Goal: Task Accomplishment & Management: Manage account settings

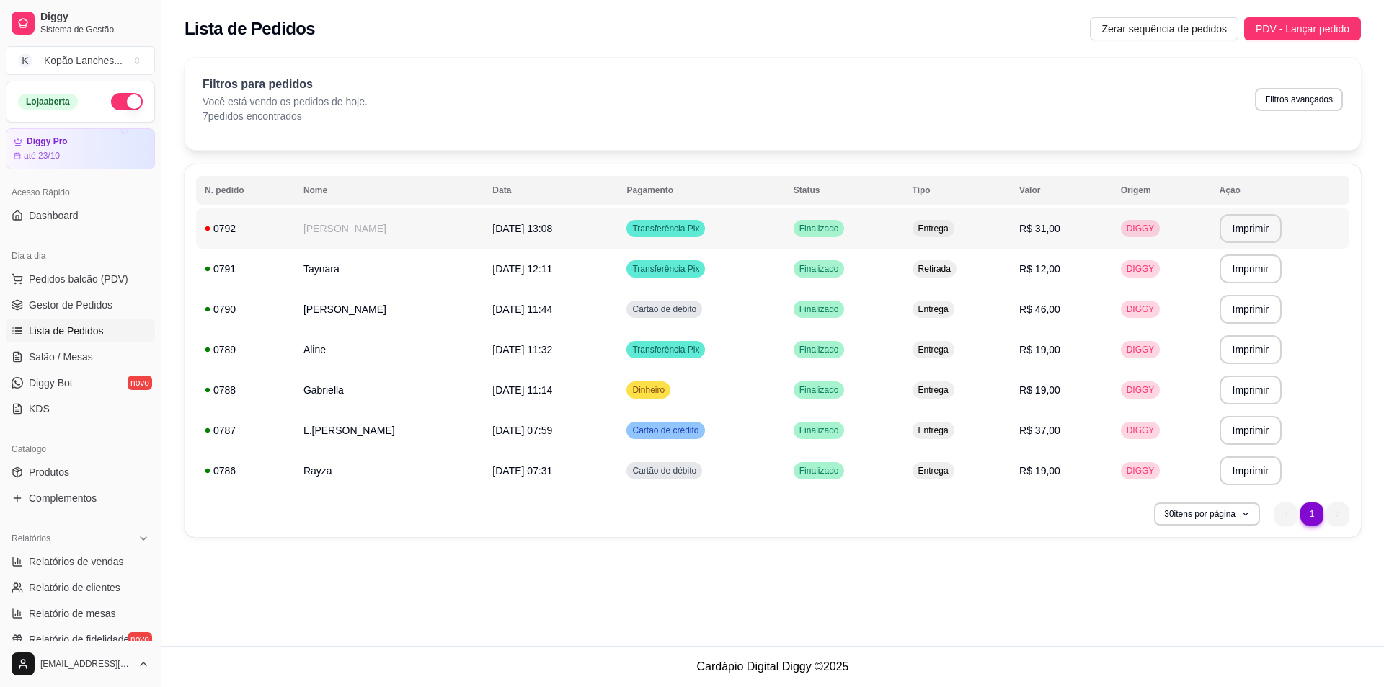
click at [364, 221] on td "[PERSON_NAME]" at bounding box center [389, 228] width 189 height 40
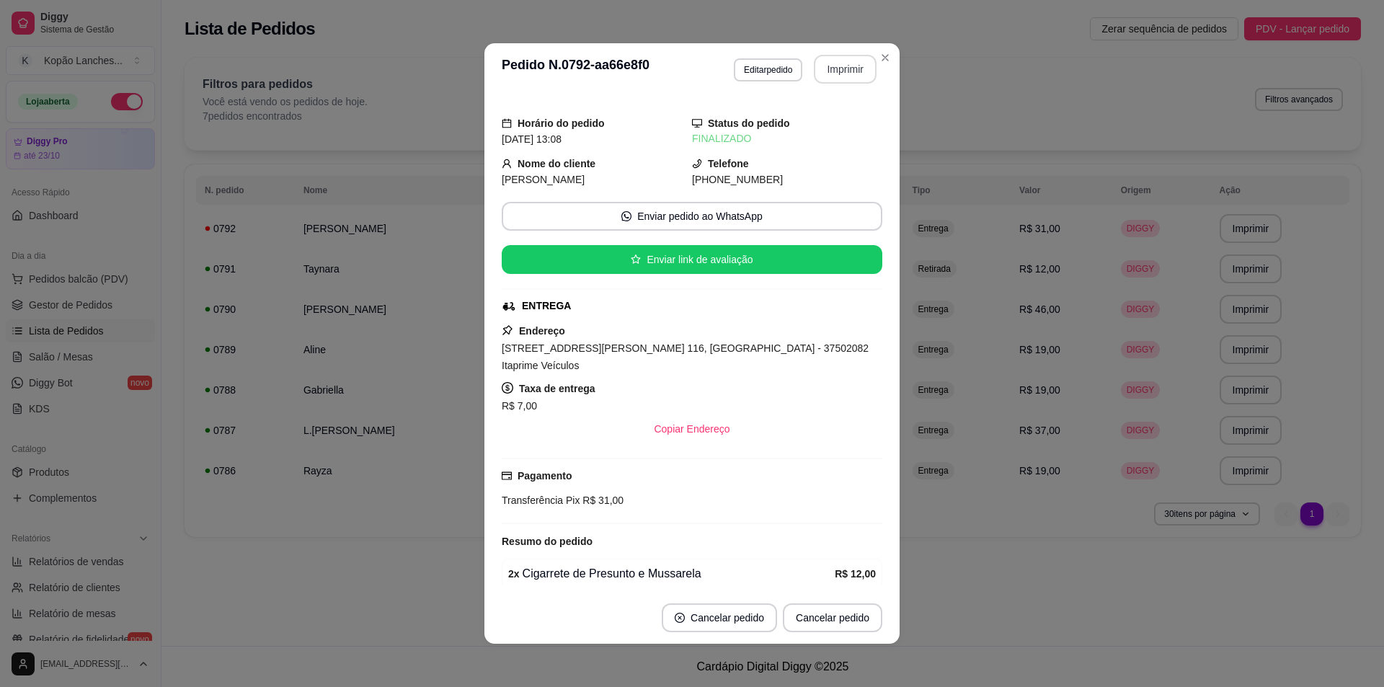
click at [845, 69] on button "Imprimir" at bounding box center [845, 69] width 63 height 29
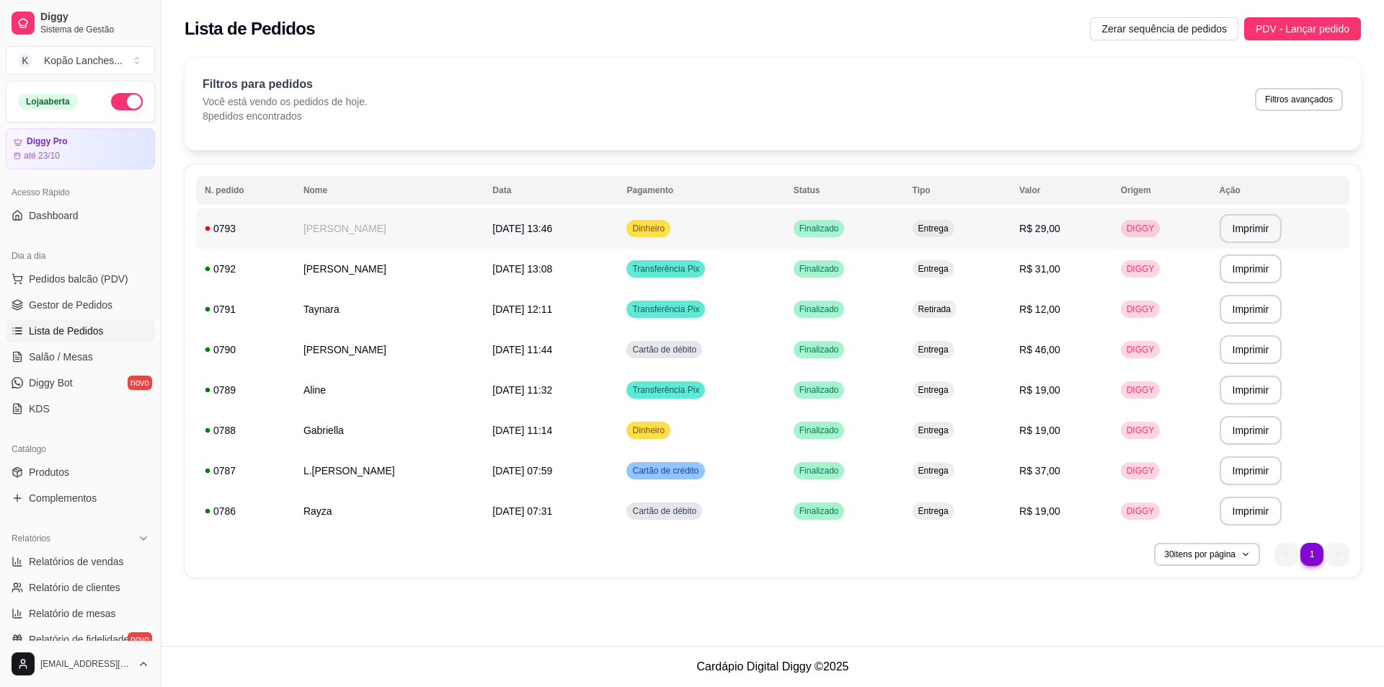
click at [312, 240] on td "[PERSON_NAME]" at bounding box center [389, 228] width 189 height 40
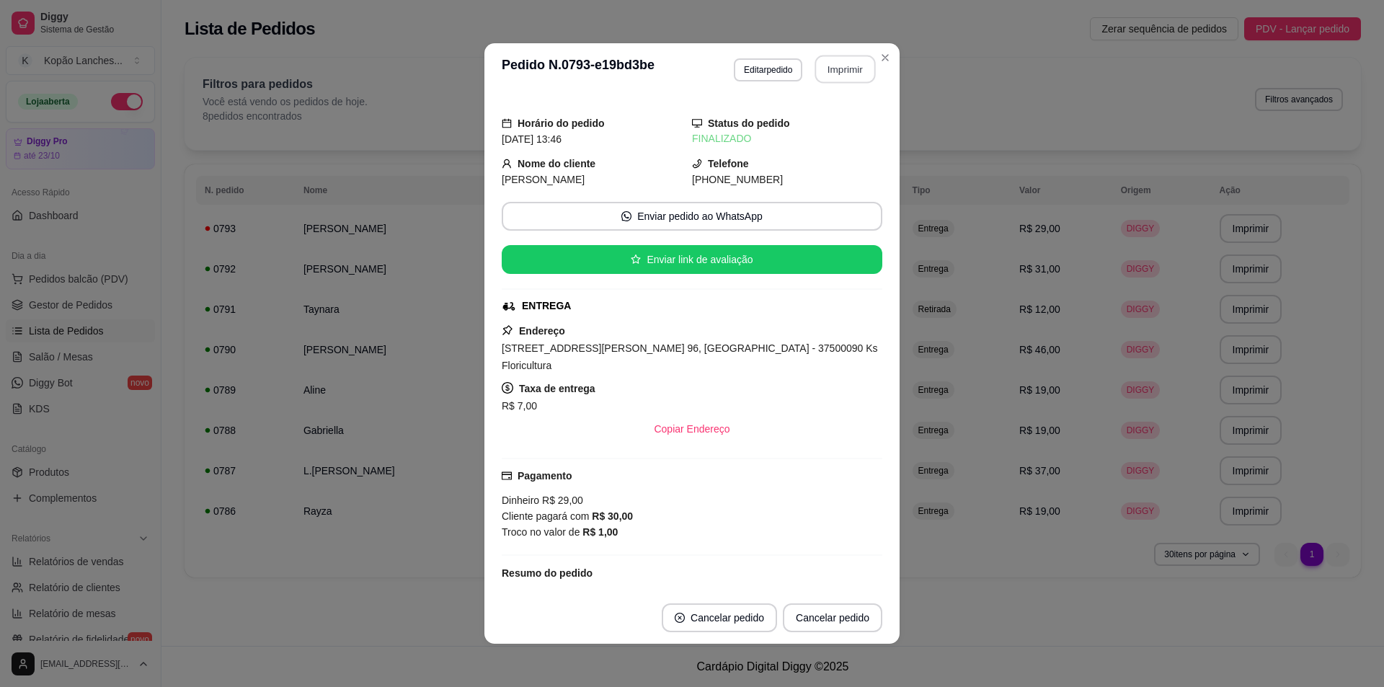
click at [855, 61] on button "Imprimir" at bounding box center [846, 70] width 61 height 28
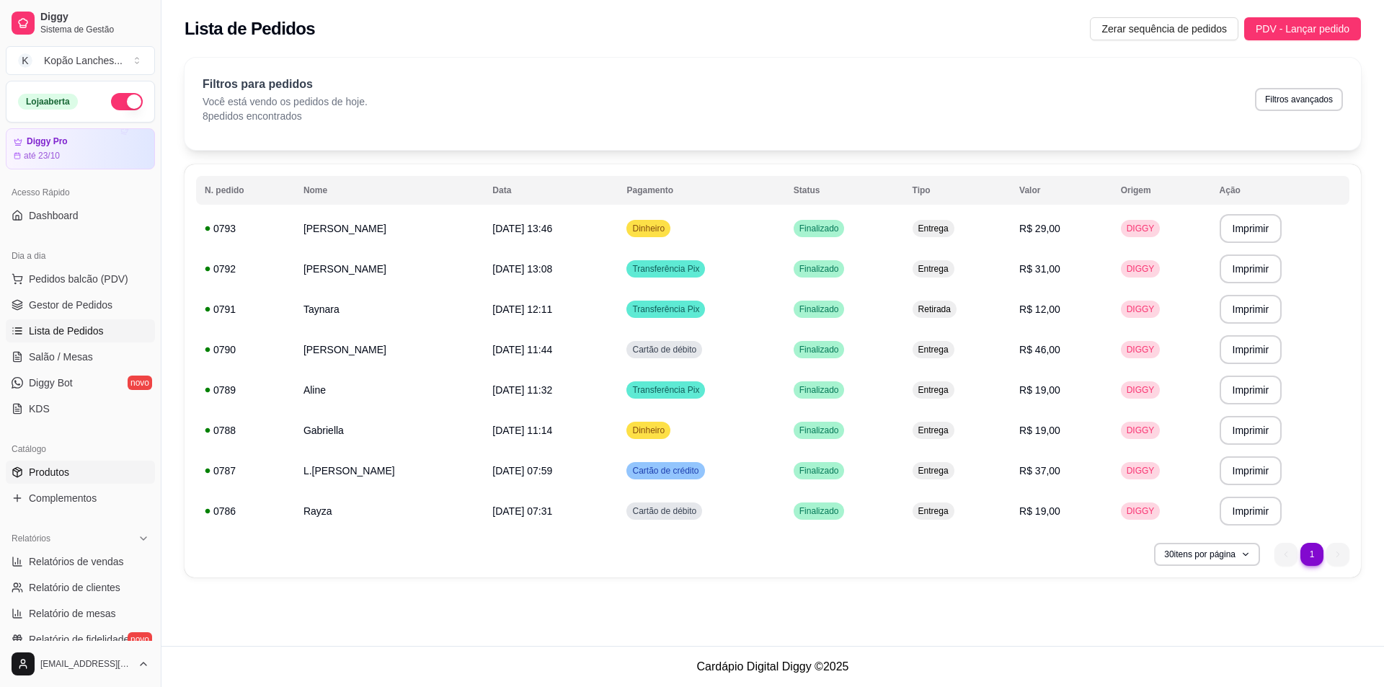
click at [105, 476] on link "Produtos" at bounding box center [80, 472] width 149 height 23
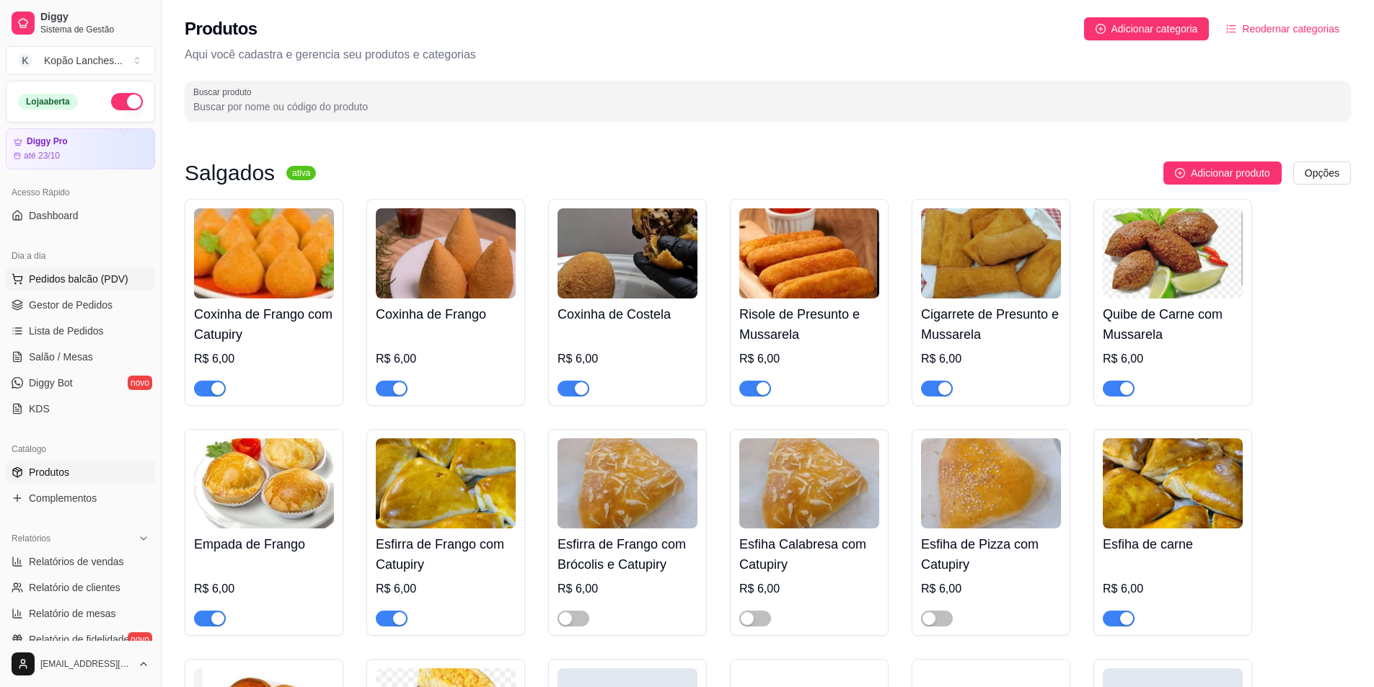
click at [116, 272] on span "Pedidos balcão (PDV)" at bounding box center [79, 279] width 100 height 14
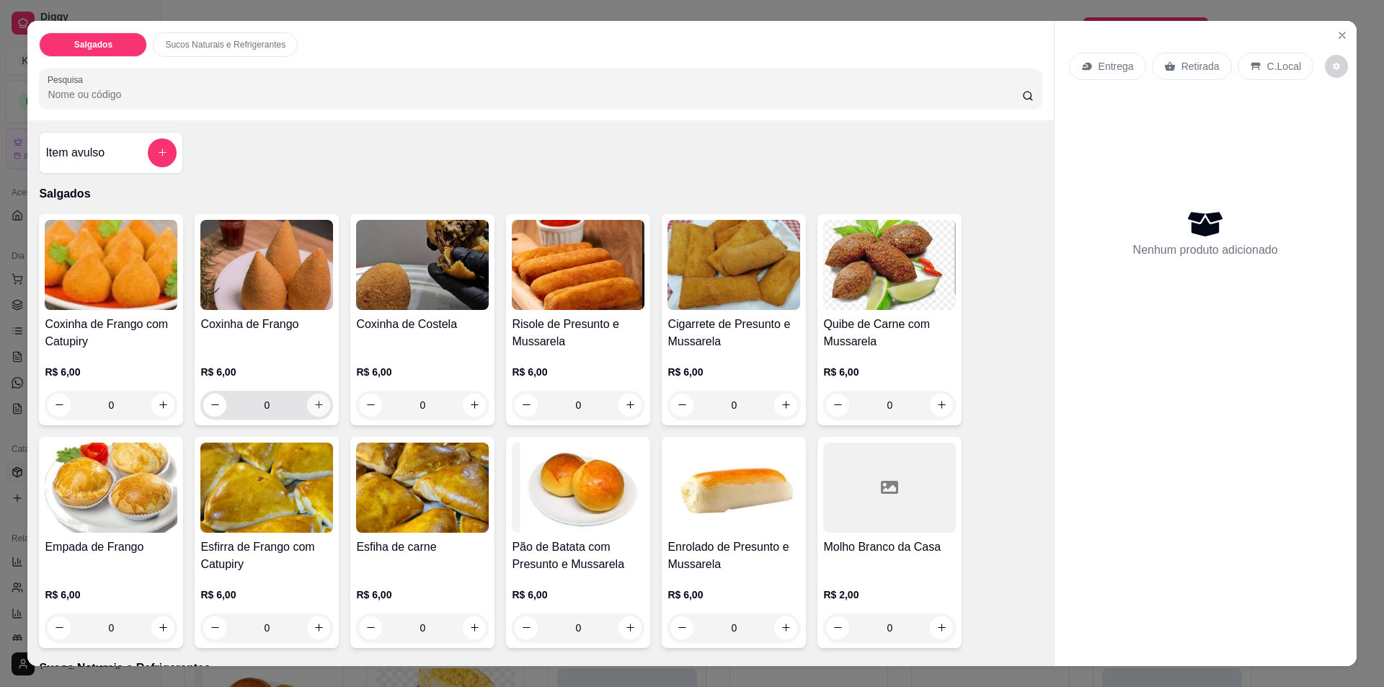
click at [314, 404] on icon "increase-product-quantity" at bounding box center [319, 404] width 11 height 11
type input "1"
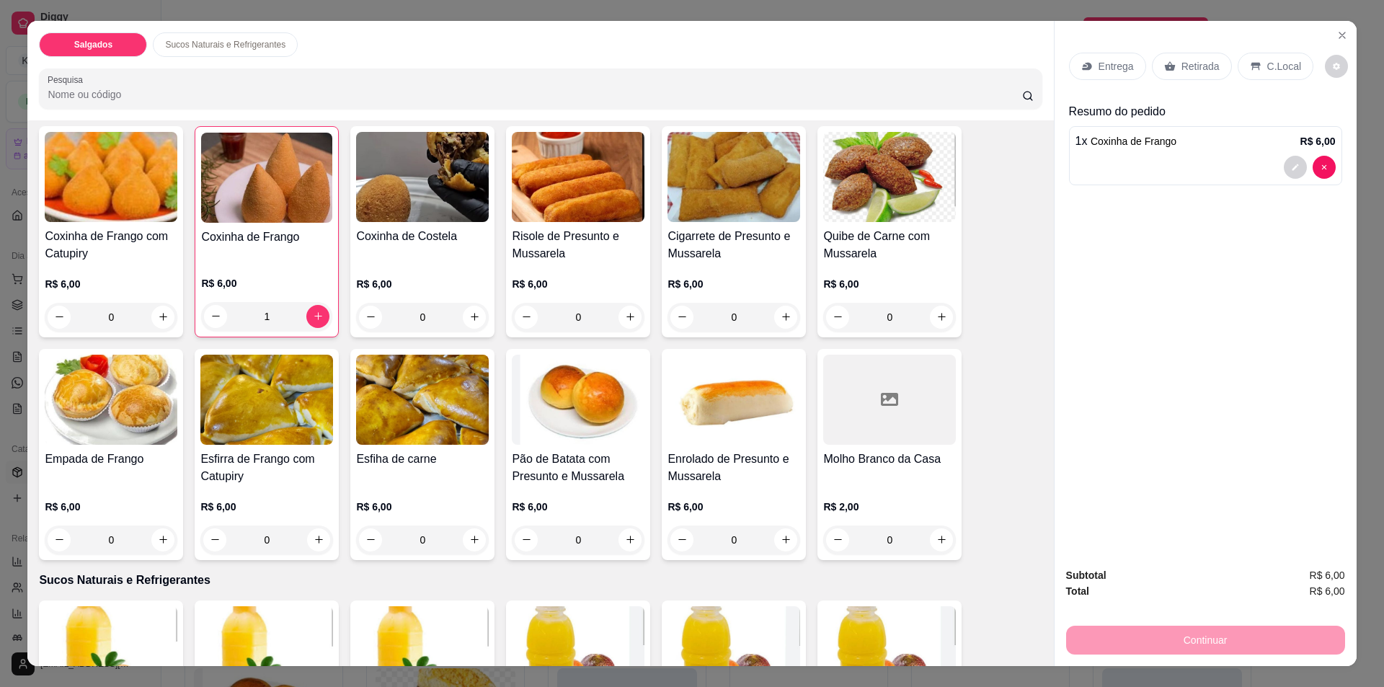
scroll to position [216, 0]
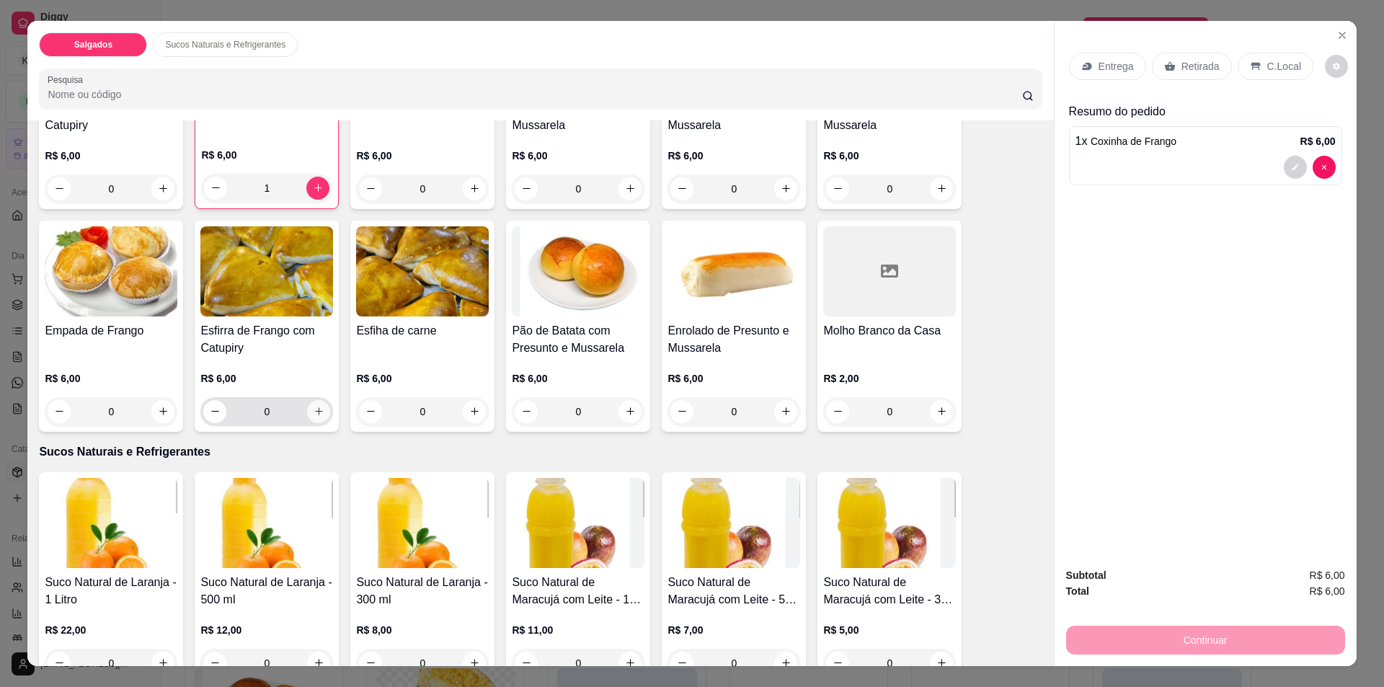
click at [319, 412] on button "increase-product-quantity" at bounding box center [318, 411] width 23 height 23
type input "1"
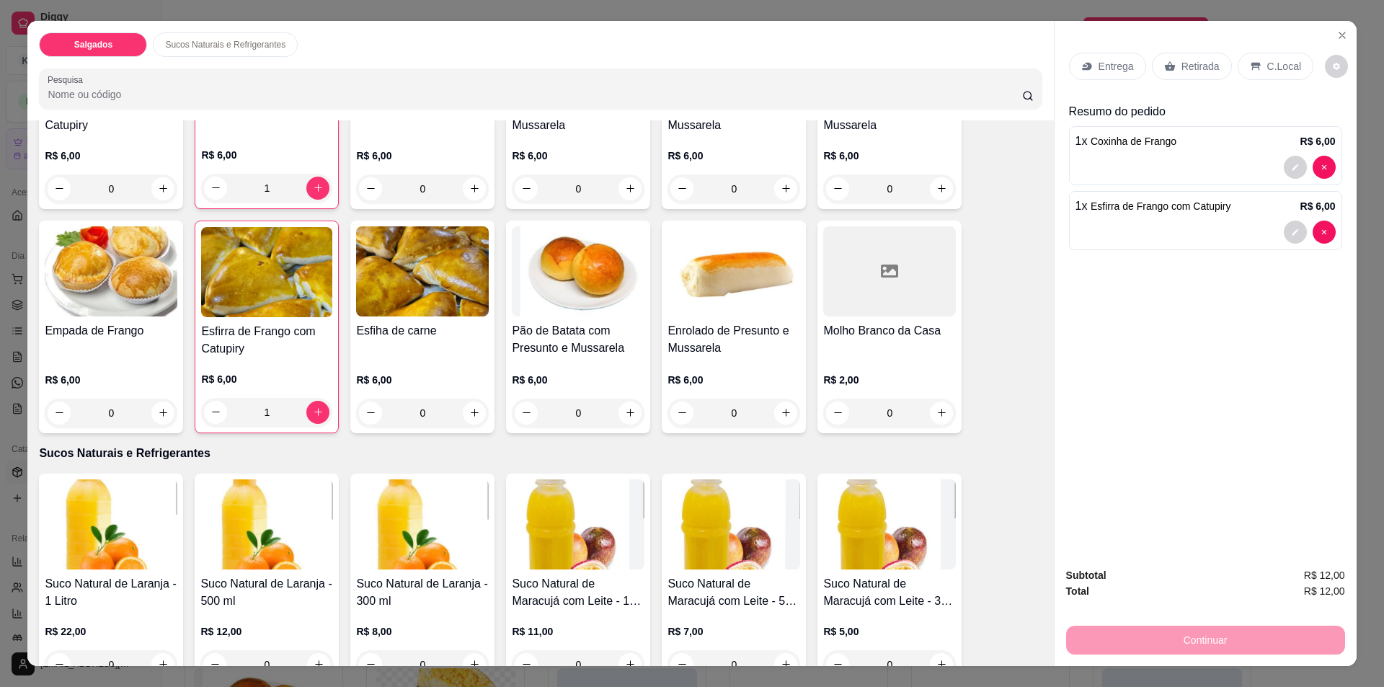
click at [1113, 70] on p "Entrega" at bounding box center [1116, 66] width 35 height 14
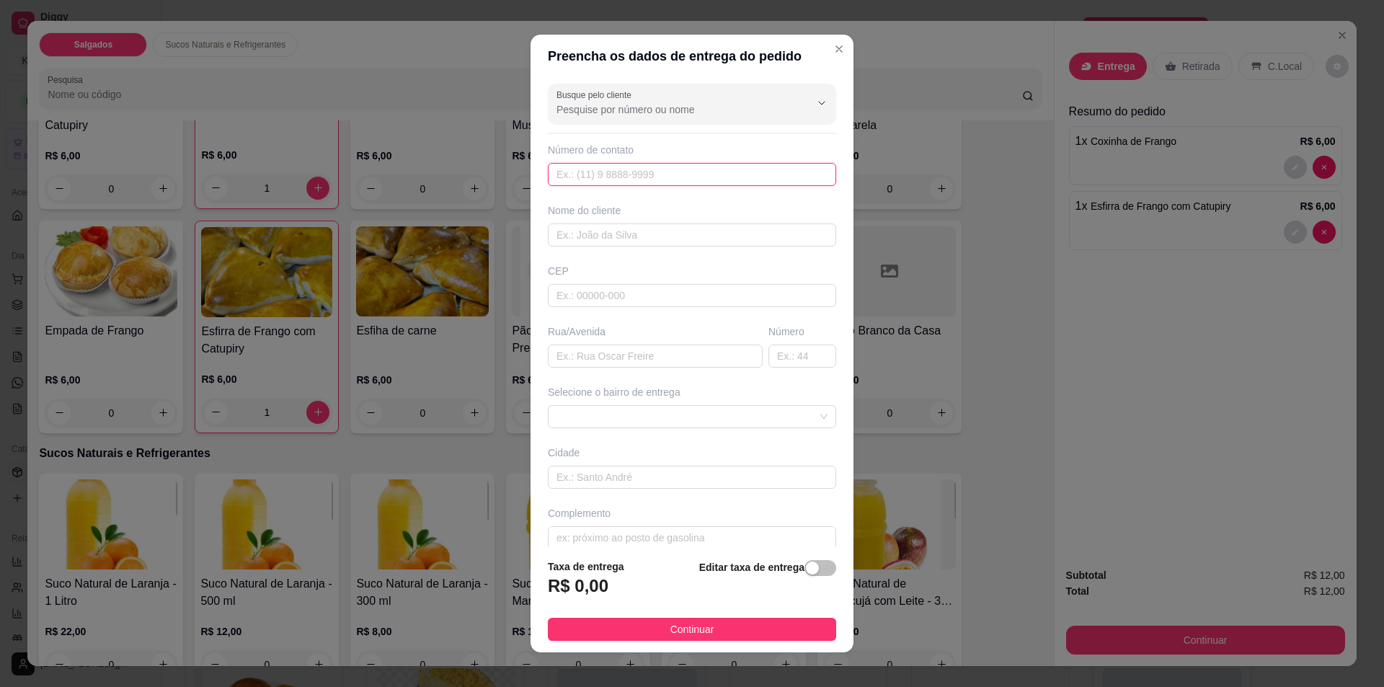
click at [643, 174] on input "text" at bounding box center [692, 174] width 288 height 23
paste input "[PHONE_NUMBER]"
type input "[PHONE_NUMBER]"
click at [593, 237] on input "text" at bounding box center [692, 235] width 288 height 23
click at [560, 244] on input "Layssa" at bounding box center [692, 235] width 288 height 23
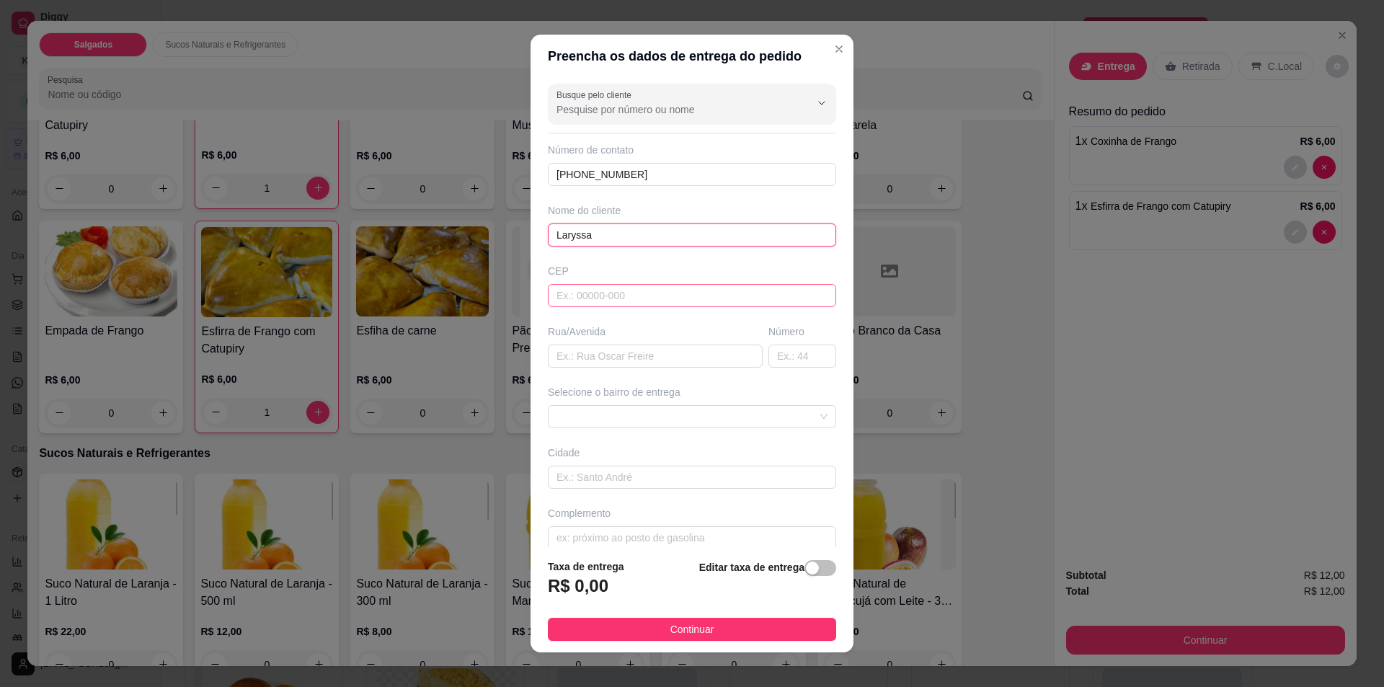
type input "Laryssa"
click at [588, 287] on input "text" at bounding box center [692, 295] width 288 height 23
click at [573, 361] on input "text" at bounding box center [655, 356] width 215 height 23
paste input "Av. [PERSON_NAME]"
type input "Av. [PERSON_NAME]"
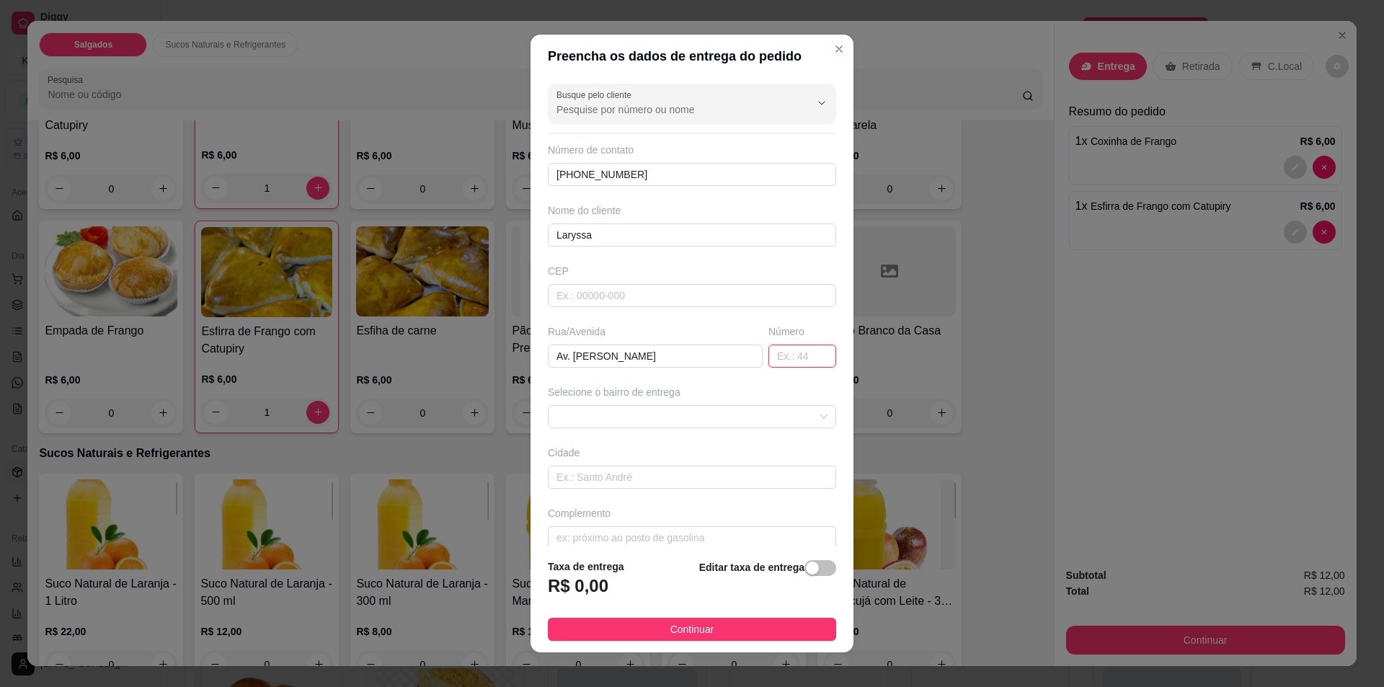
click at [769, 359] on input "text" at bounding box center [803, 356] width 68 height 23
click at [637, 420] on span at bounding box center [692, 417] width 271 height 22
type input "400"
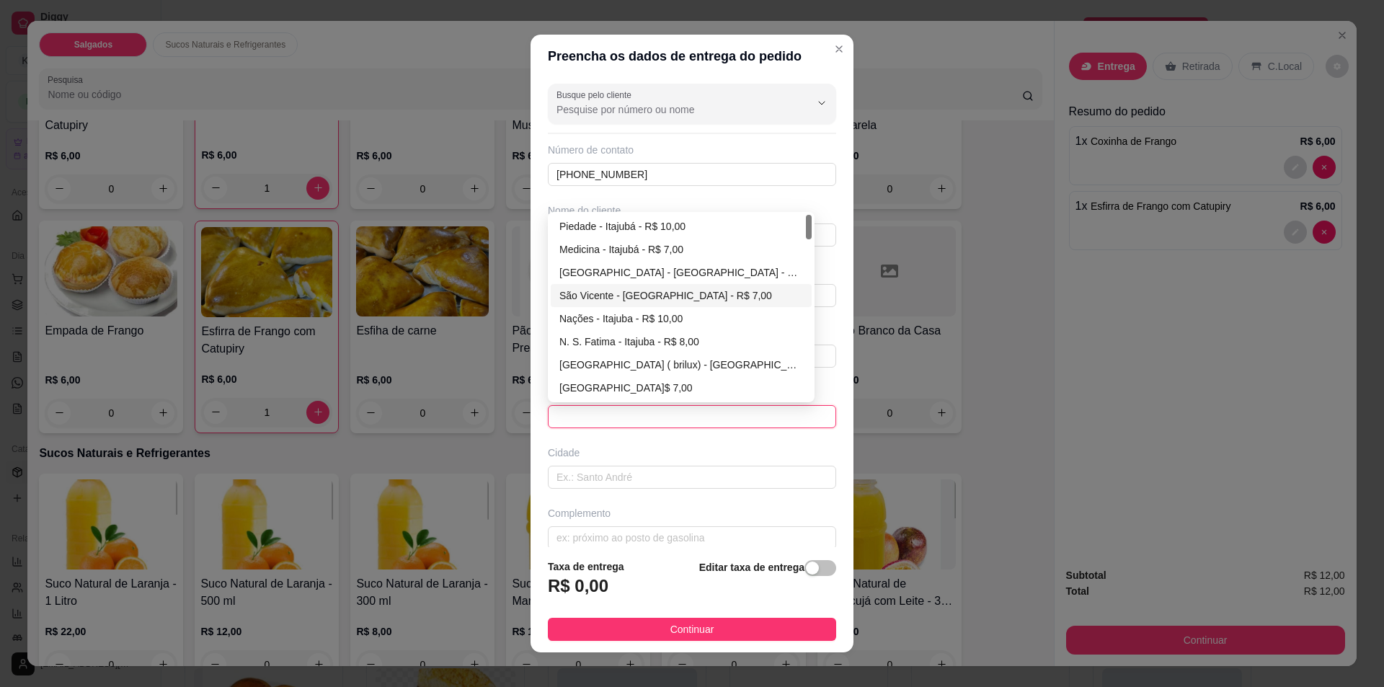
click at [618, 300] on div "São Vicente - [GEOGRAPHIC_DATA] - R$ 7,00" at bounding box center [682, 296] width 244 height 16
type input "Itajuba"
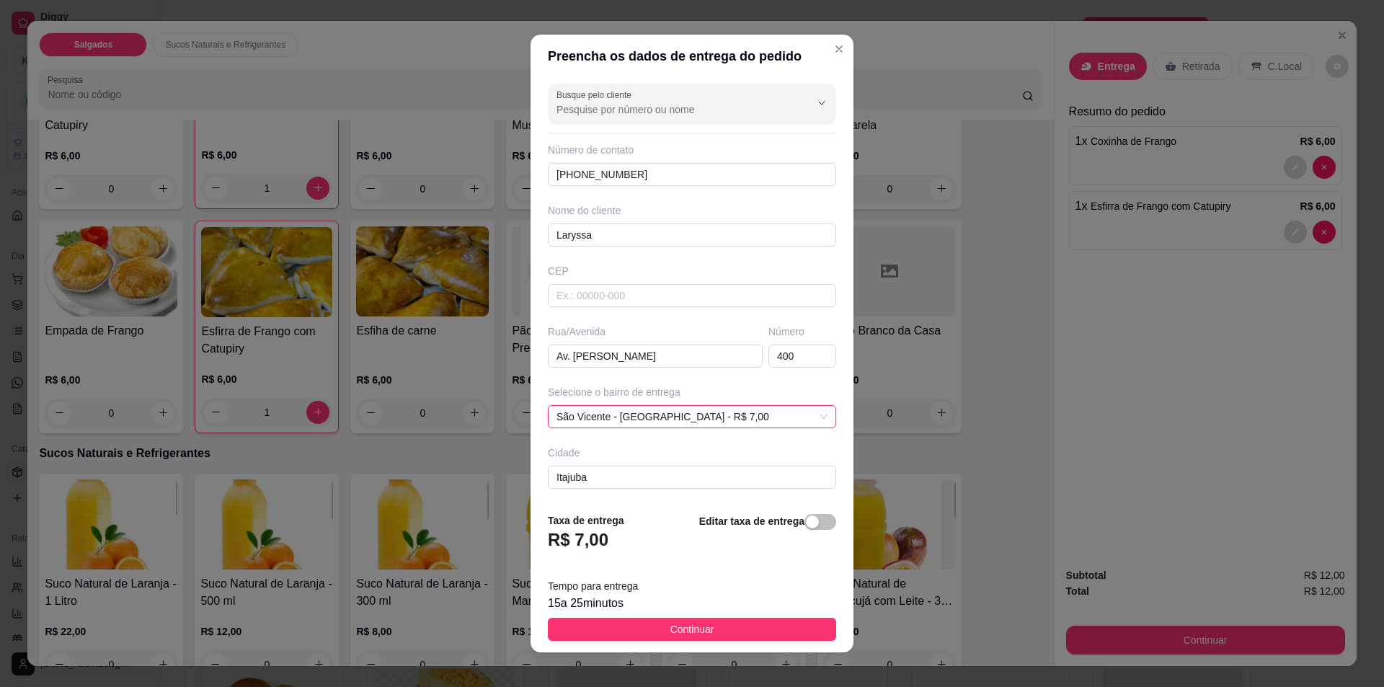
click at [676, 630] on span "Continuar" at bounding box center [693, 630] width 44 height 16
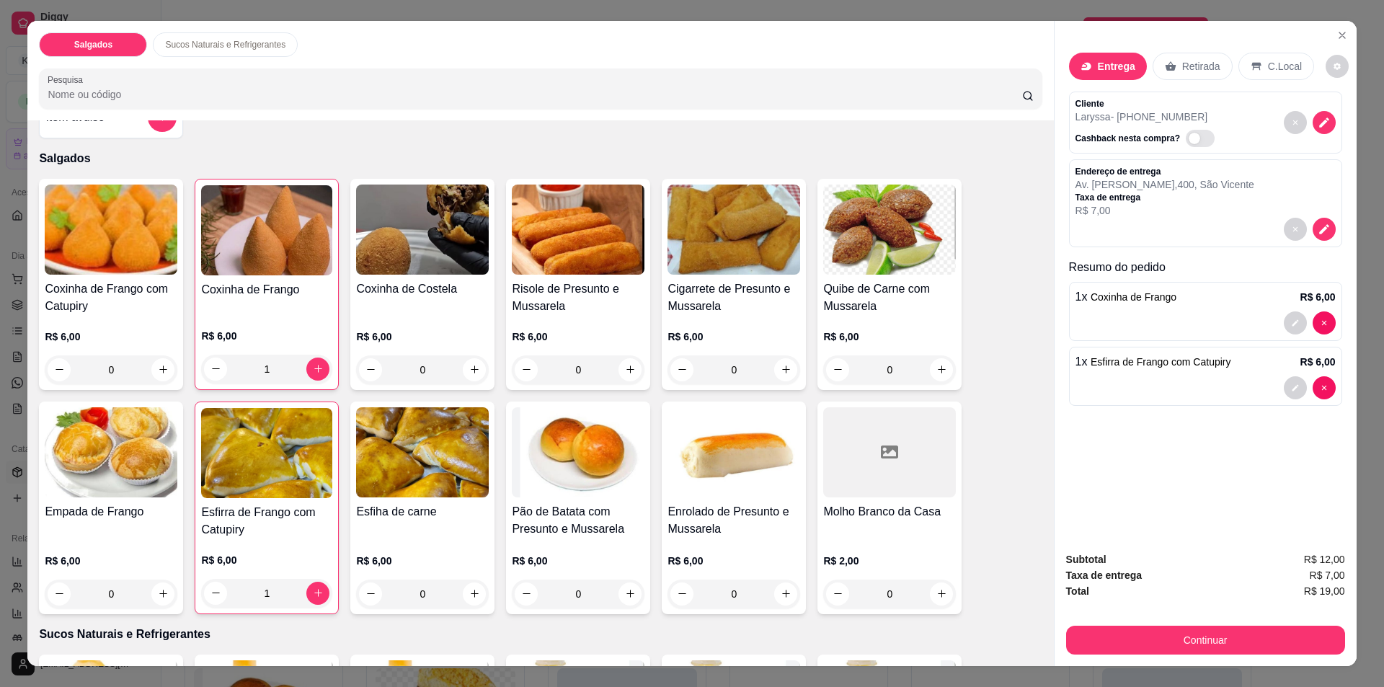
scroll to position [0, 0]
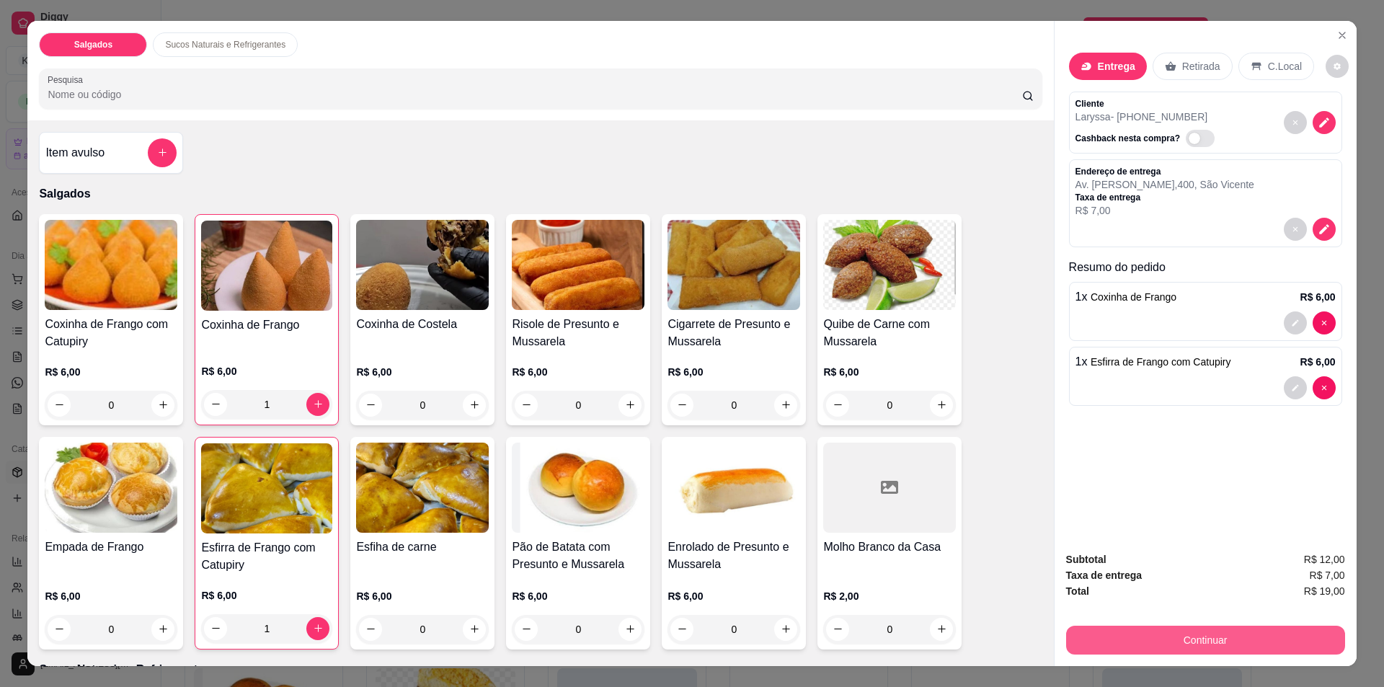
click at [1204, 638] on button "Continuar" at bounding box center [1205, 640] width 279 height 29
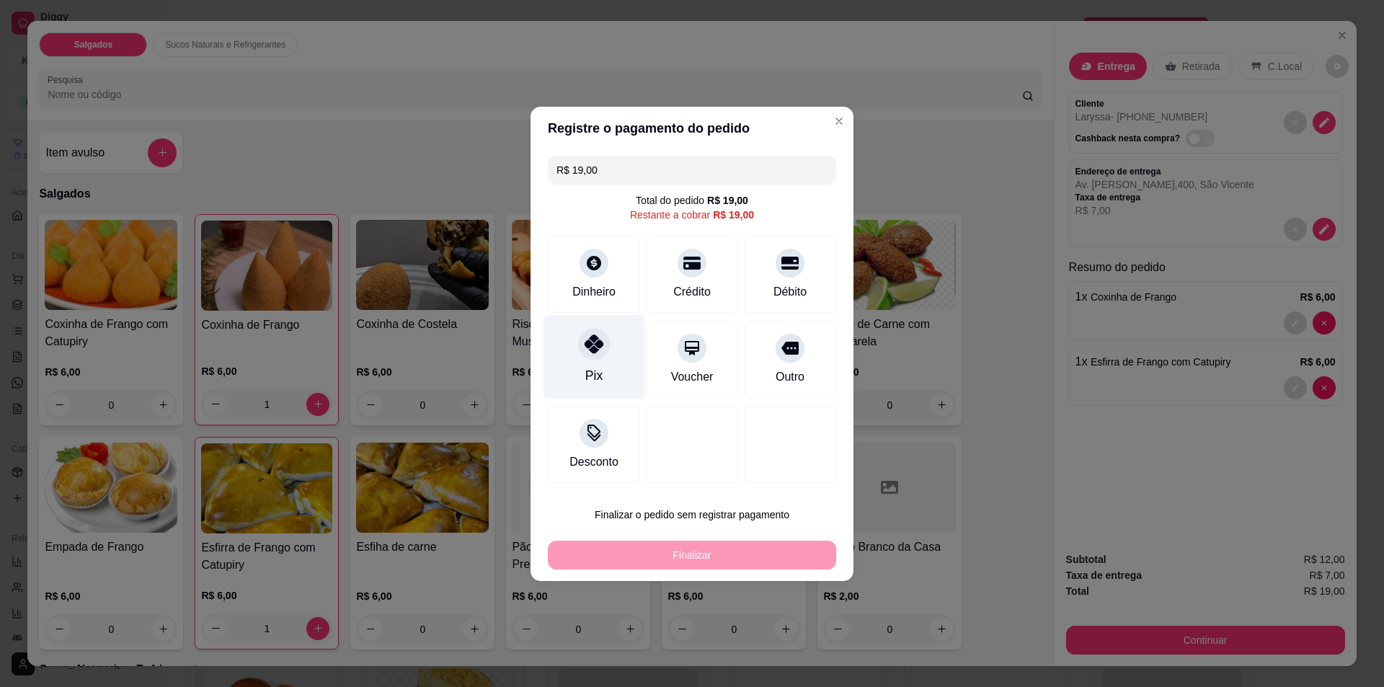
click at [596, 346] on icon at bounding box center [594, 344] width 19 height 19
type input "R$ 0,00"
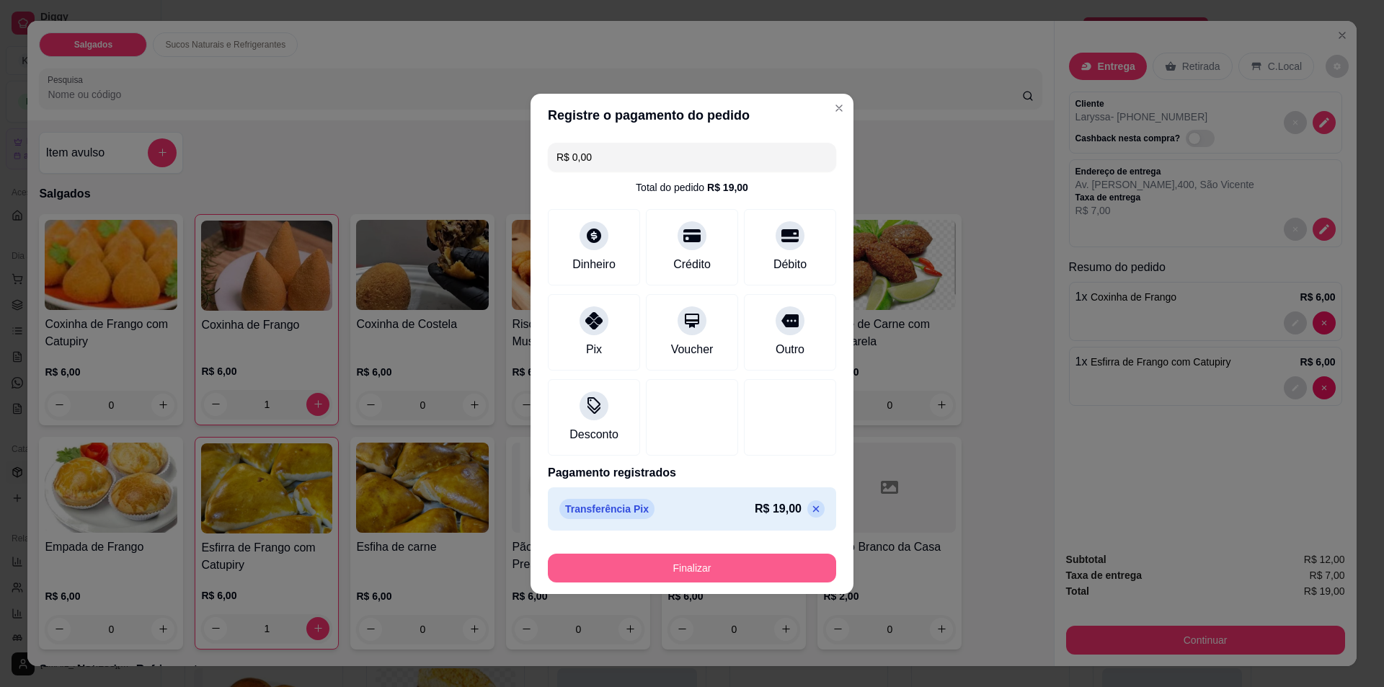
click at [693, 560] on button "Finalizar" at bounding box center [692, 568] width 288 height 29
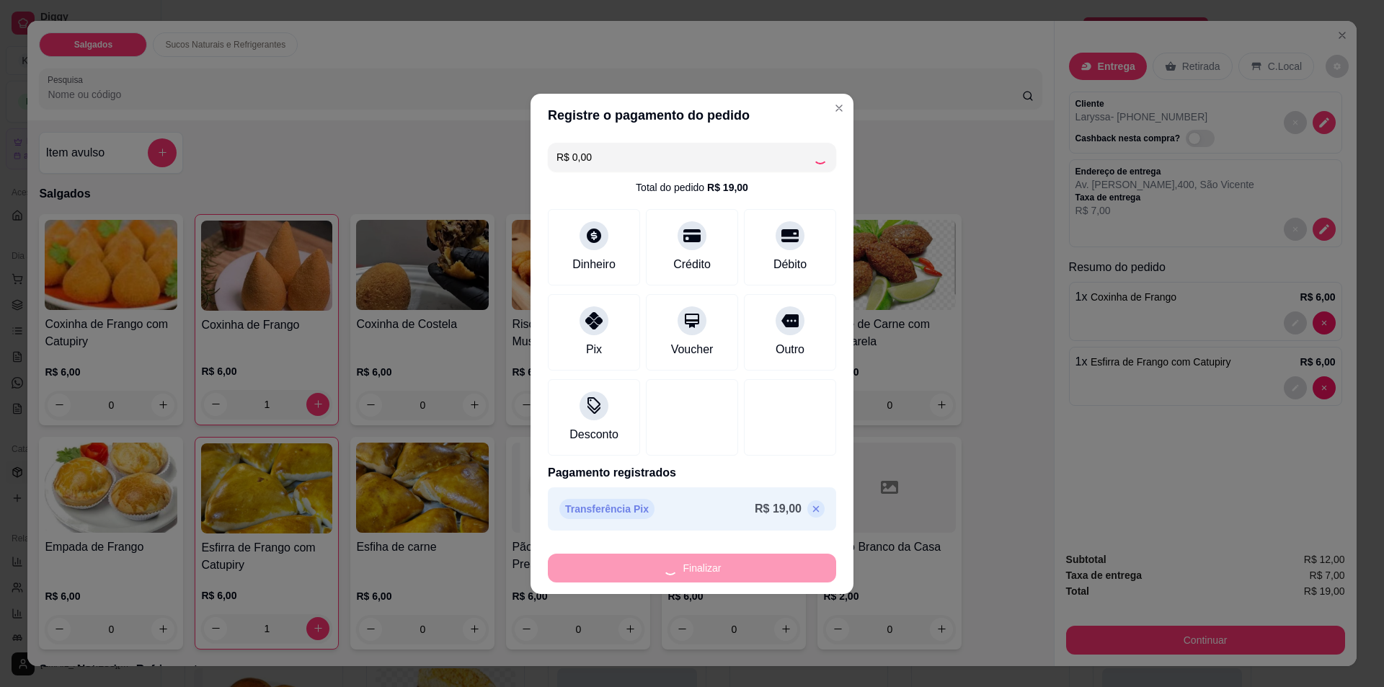
type input "0"
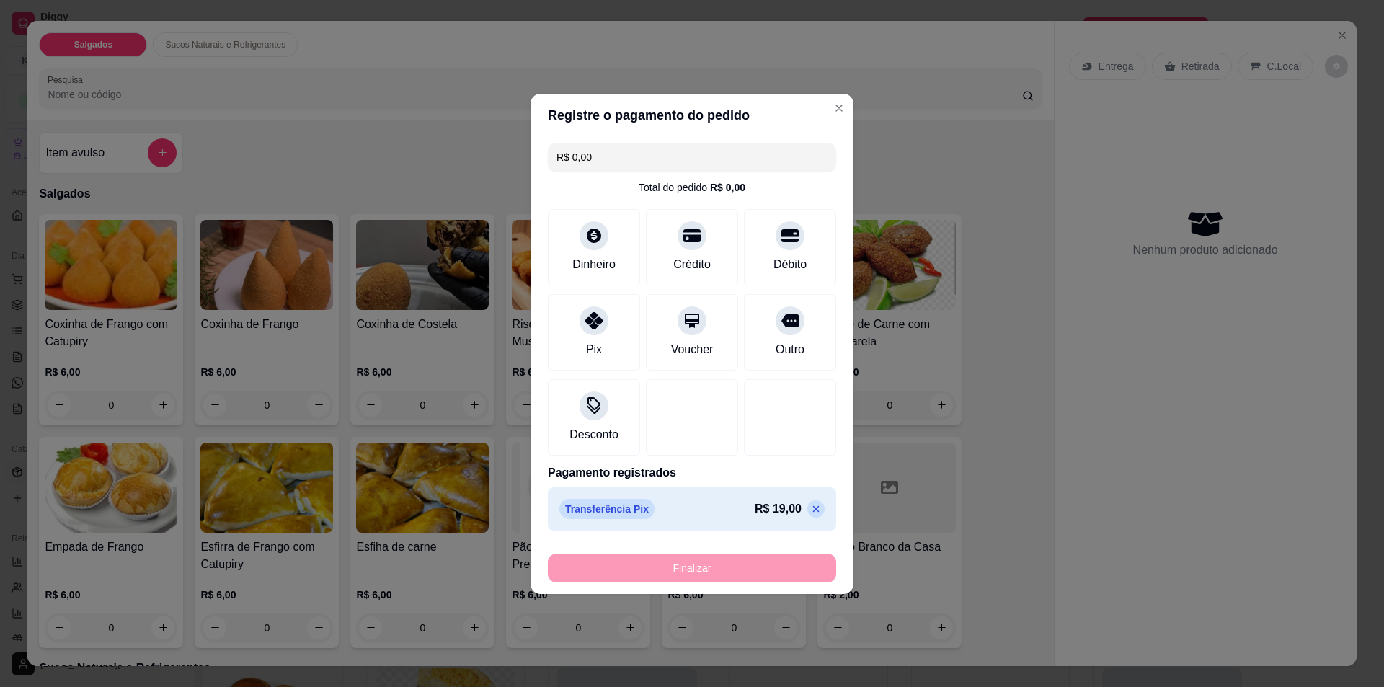
type input "-R$ 19,00"
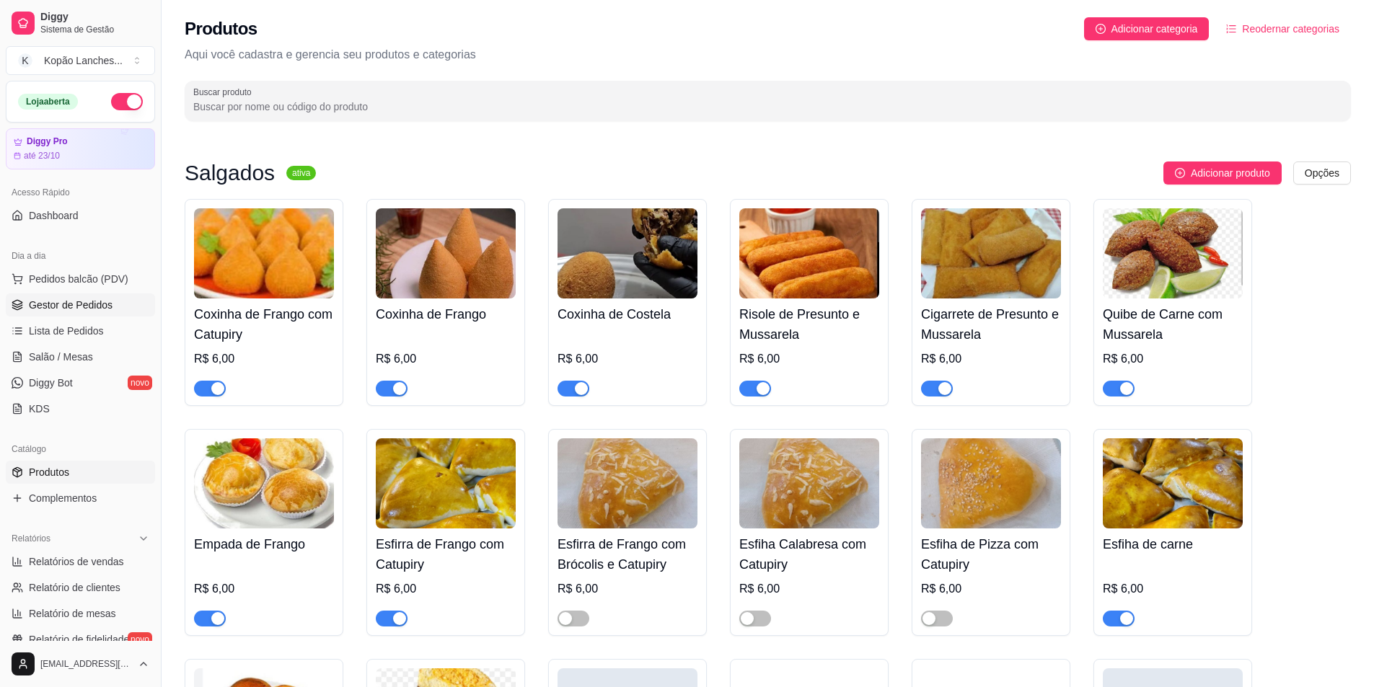
click at [32, 313] on link "Gestor de Pedidos" at bounding box center [80, 304] width 149 height 23
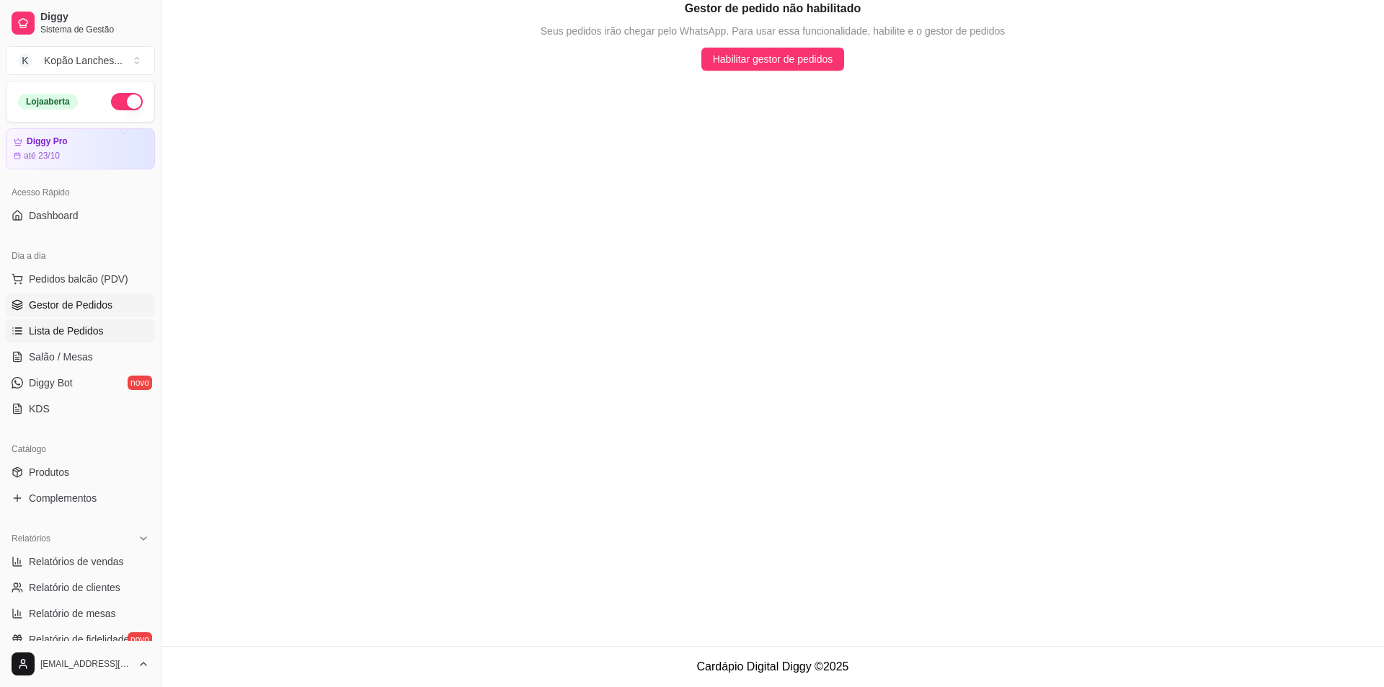
click at [40, 324] on span "Lista de Pedidos" at bounding box center [66, 331] width 75 height 14
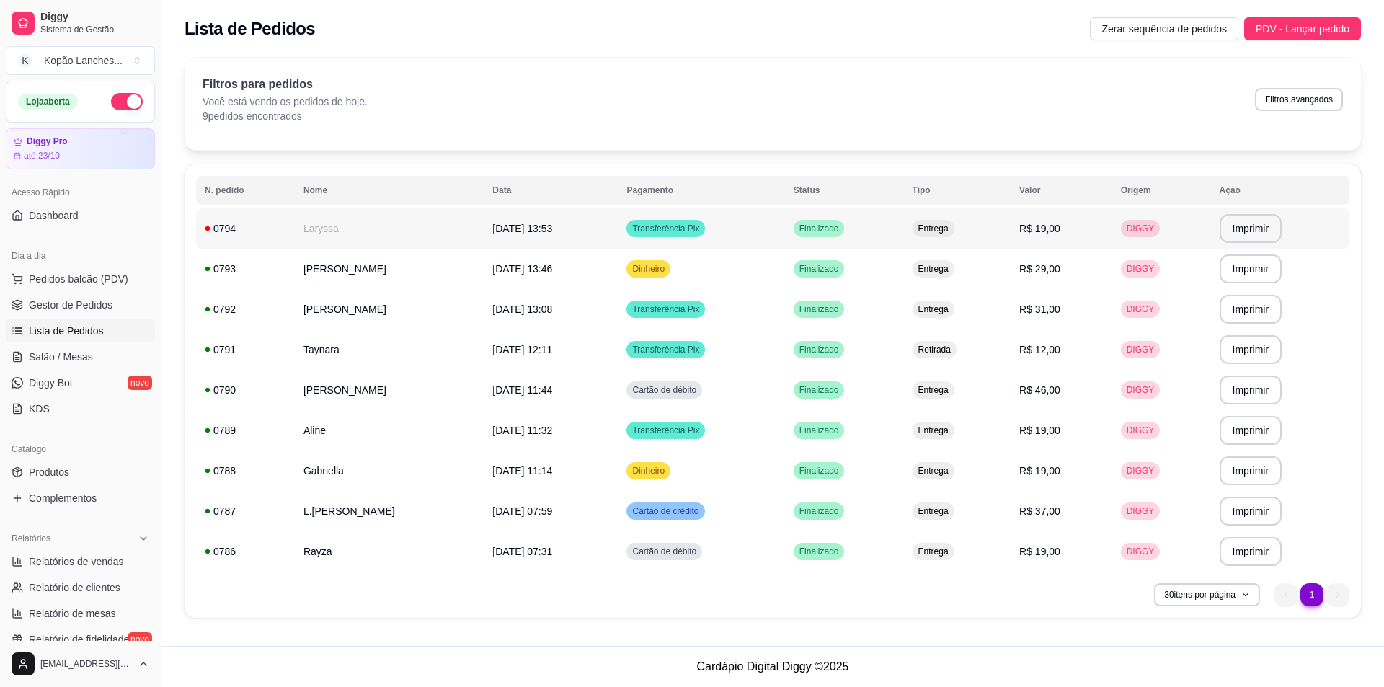
click at [346, 214] on td "Laryssa" at bounding box center [389, 228] width 189 height 40
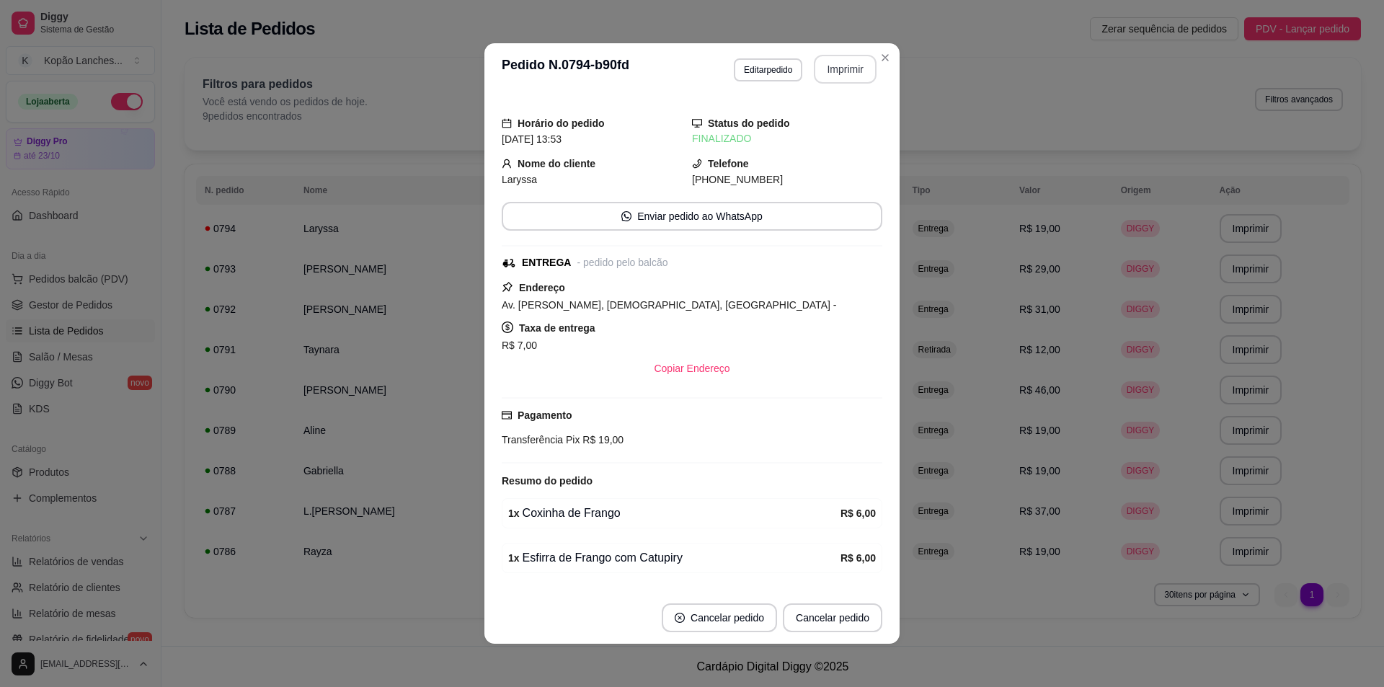
click at [839, 70] on button "Imprimir" at bounding box center [845, 69] width 63 height 29
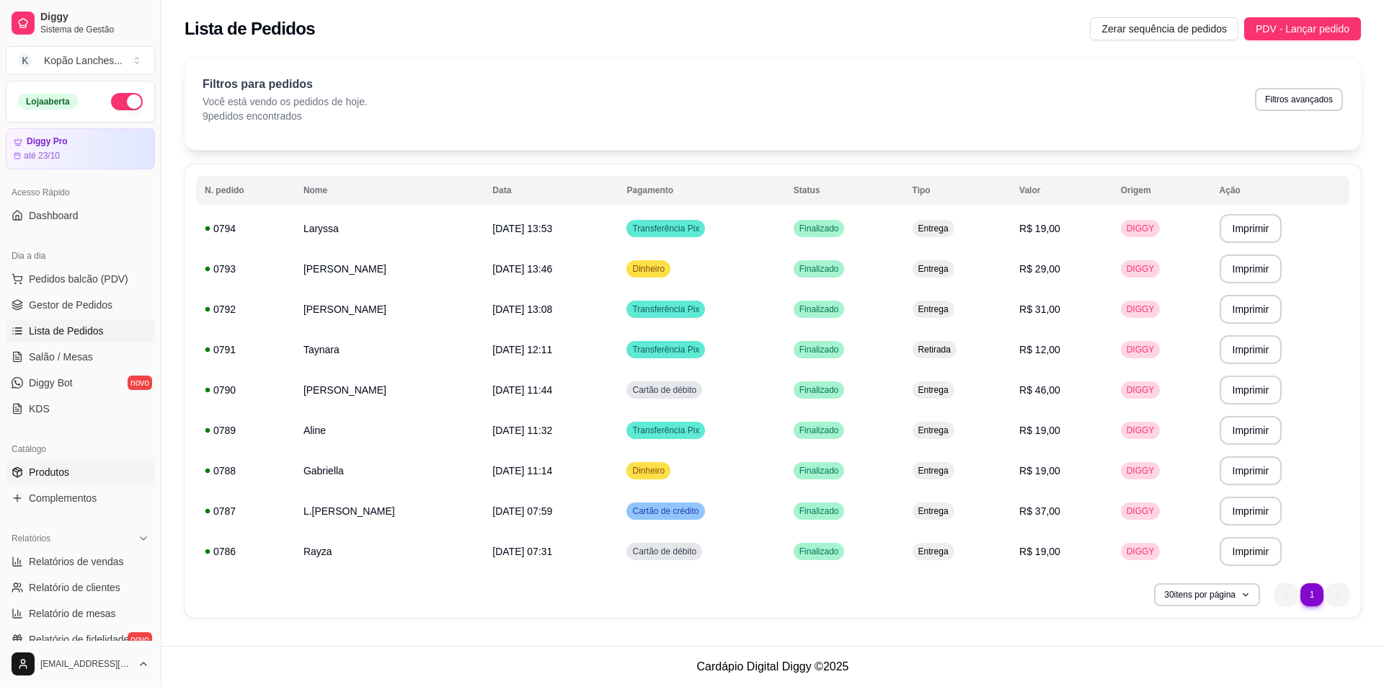
click at [61, 468] on span "Produtos" at bounding box center [49, 472] width 40 height 14
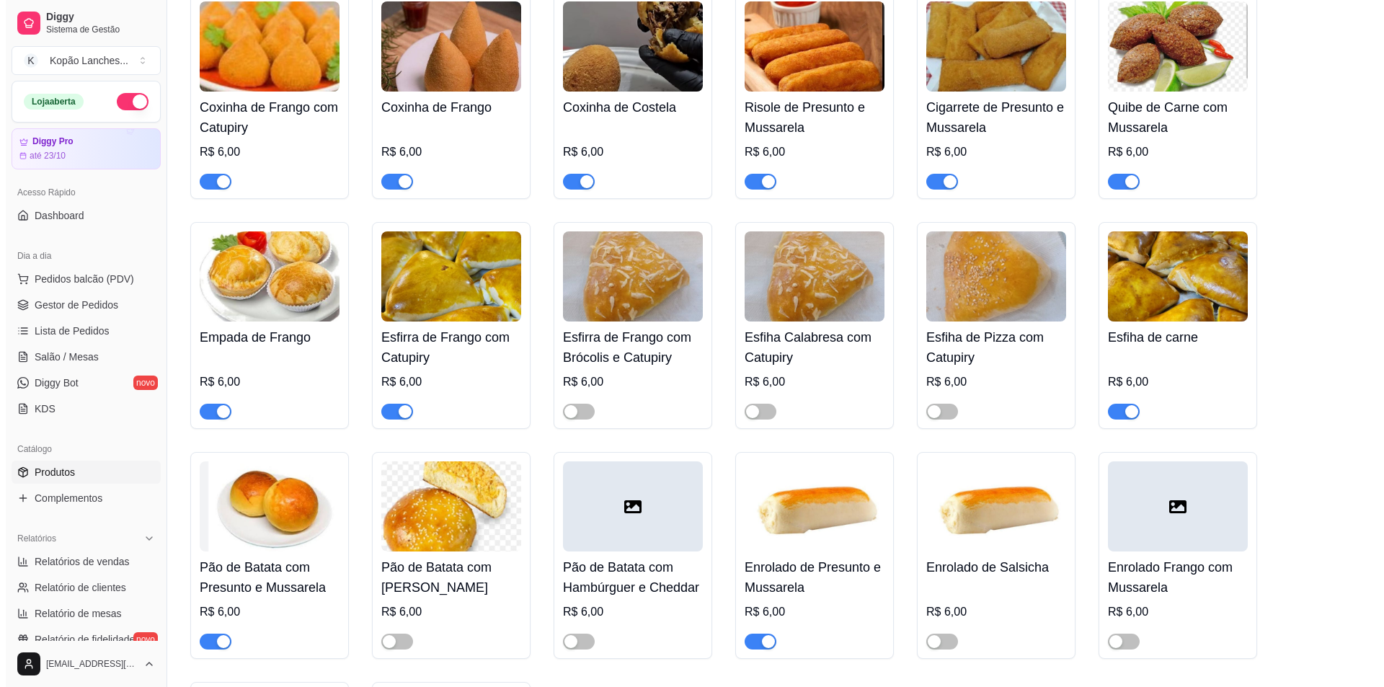
scroll to position [288, 0]
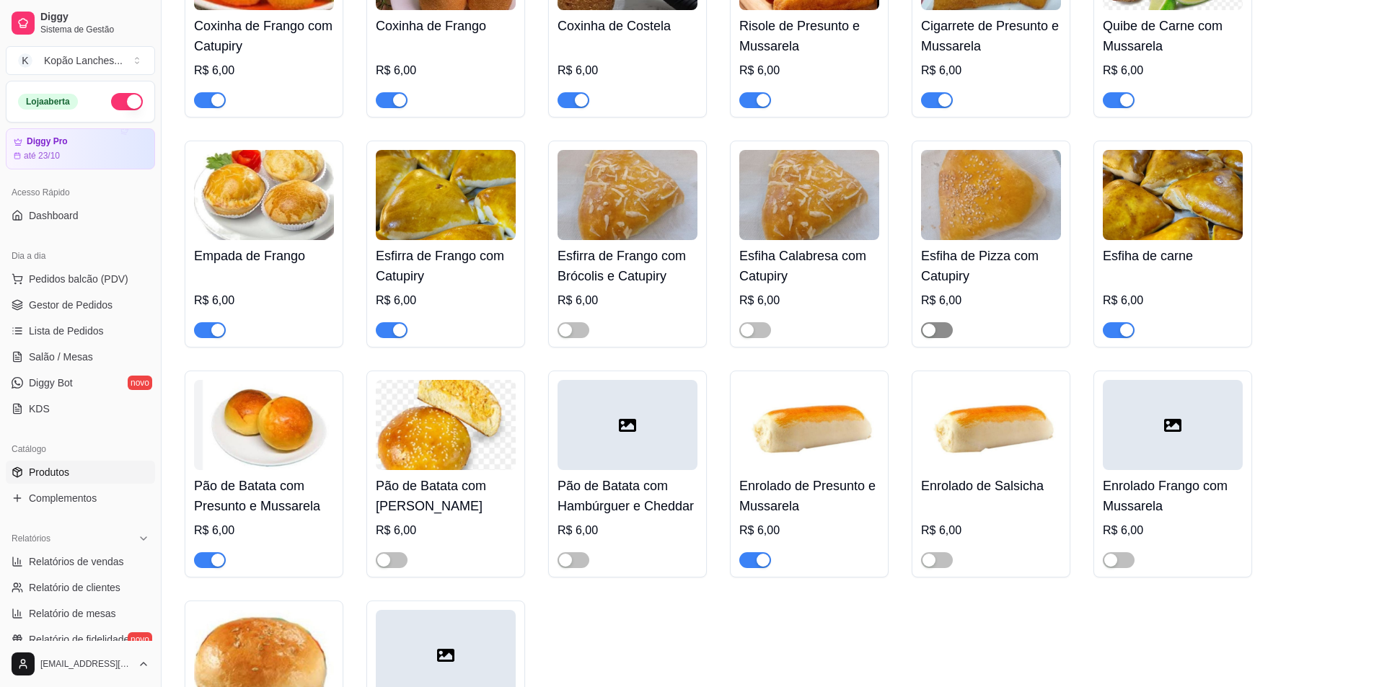
click at [940, 328] on span "button" at bounding box center [937, 330] width 32 height 16
click at [72, 270] on button "Pedidos balcão (PDV)" at bounding box center [80, 279] width 149 height 23
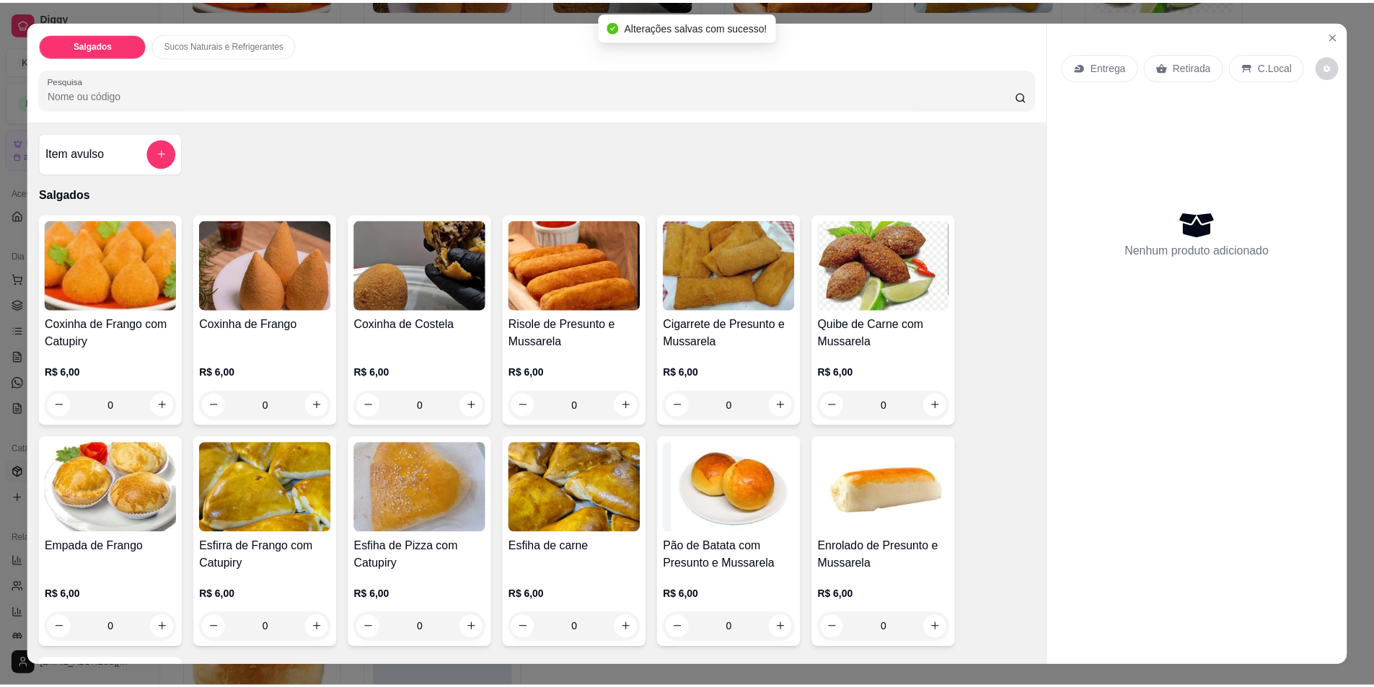
scroll to position [216, 0]
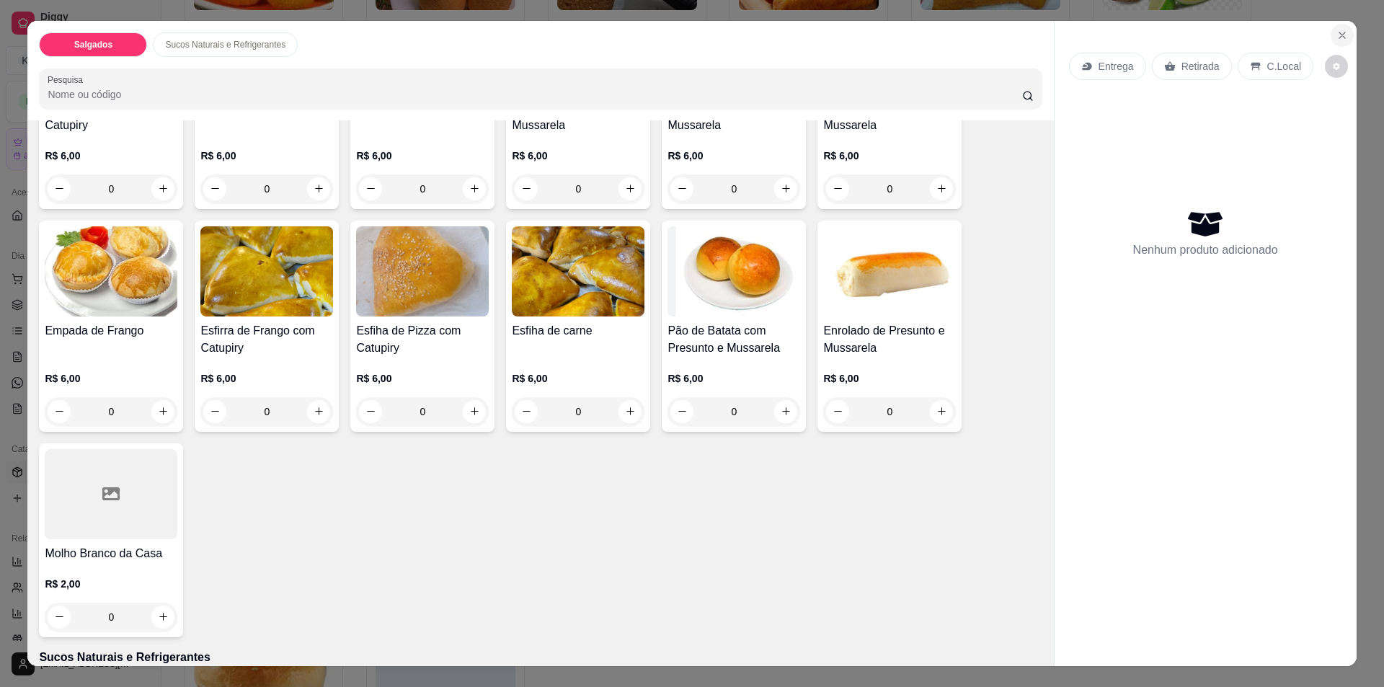
click at [1331, 40] on button "Close" at bounding box center [1342, 35] width 23 height 23
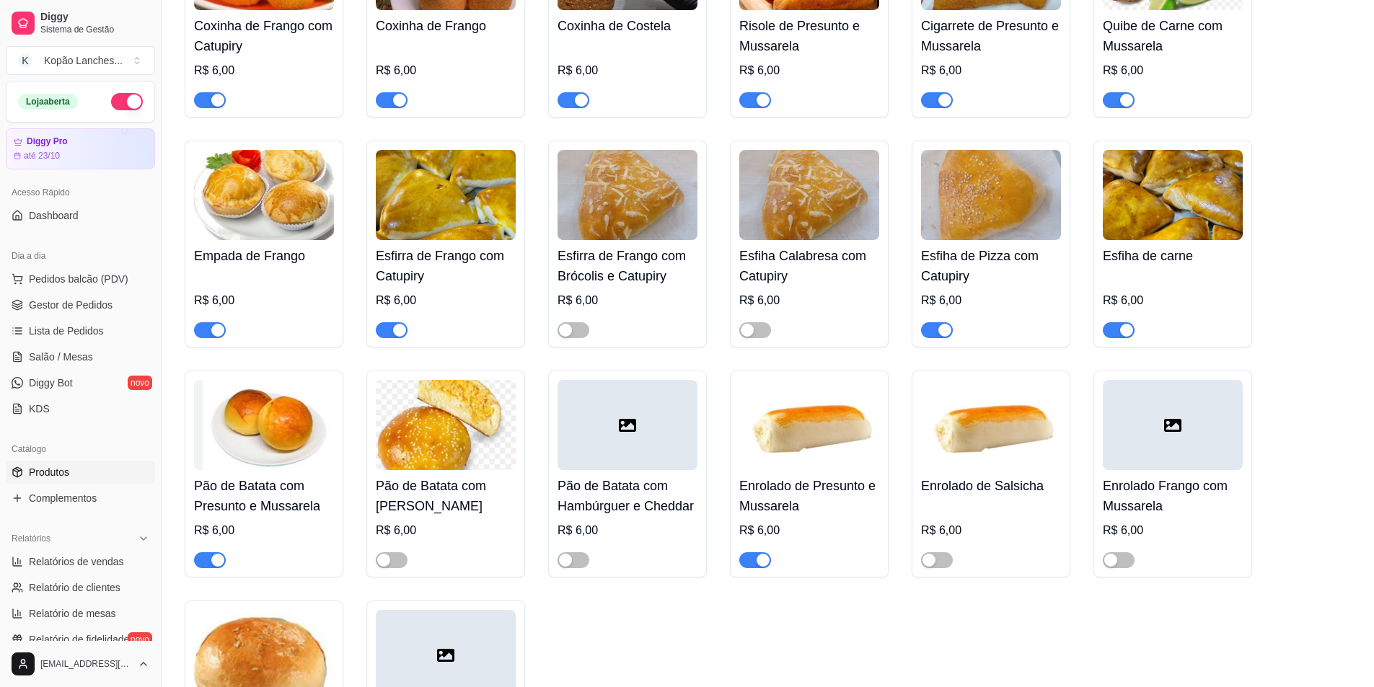
click at [945, 330] on div "button" at bounding box center [944, 330] width 13 height 13
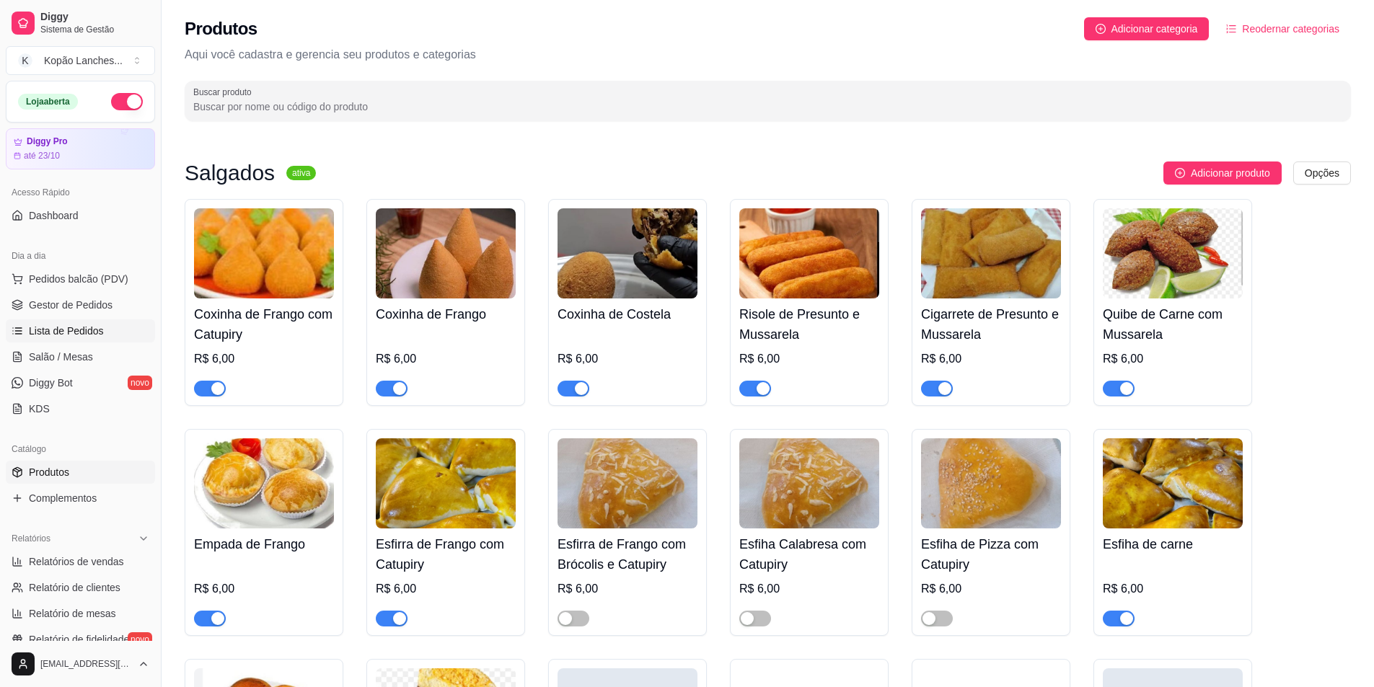
drag, startPoint x: 58, startPoint y: 329, endPoint x: 143, endPoint y: 328, distance: 85.1
click at [59, 329] on span "Lista de Pedidos" at bounding box center [66, 331] width 75 height 14
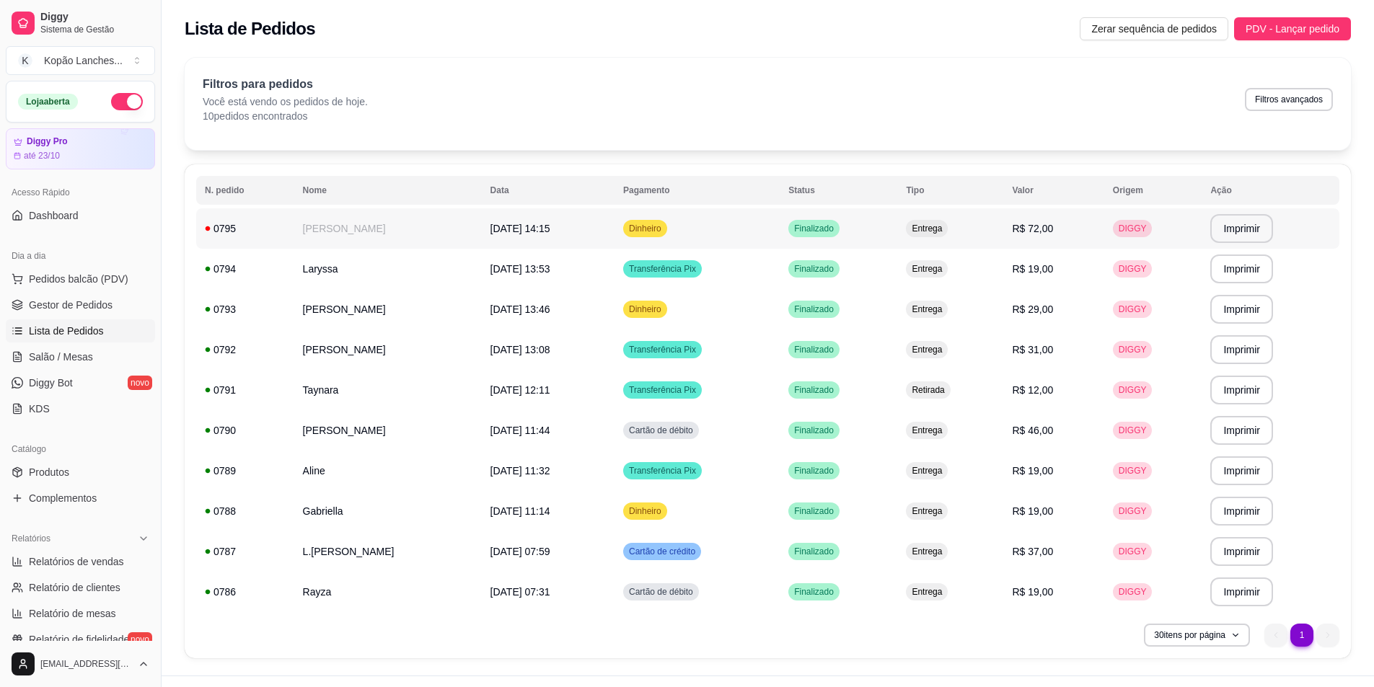
click at [740, 237] on td "Dinheiro" at bounding box center [696, 228] width 165 height 40
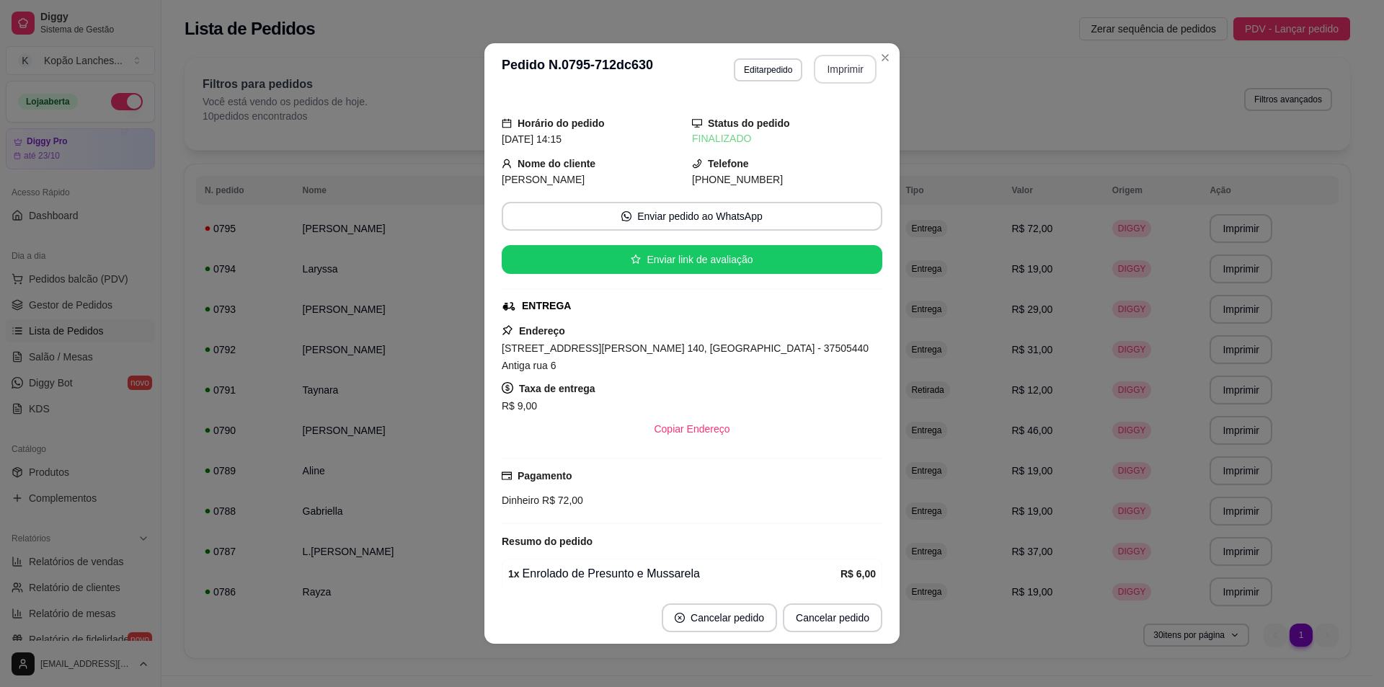
click at [834, 69] on button "Imprimir" at bounding box center [845, 69] width 63 height 29
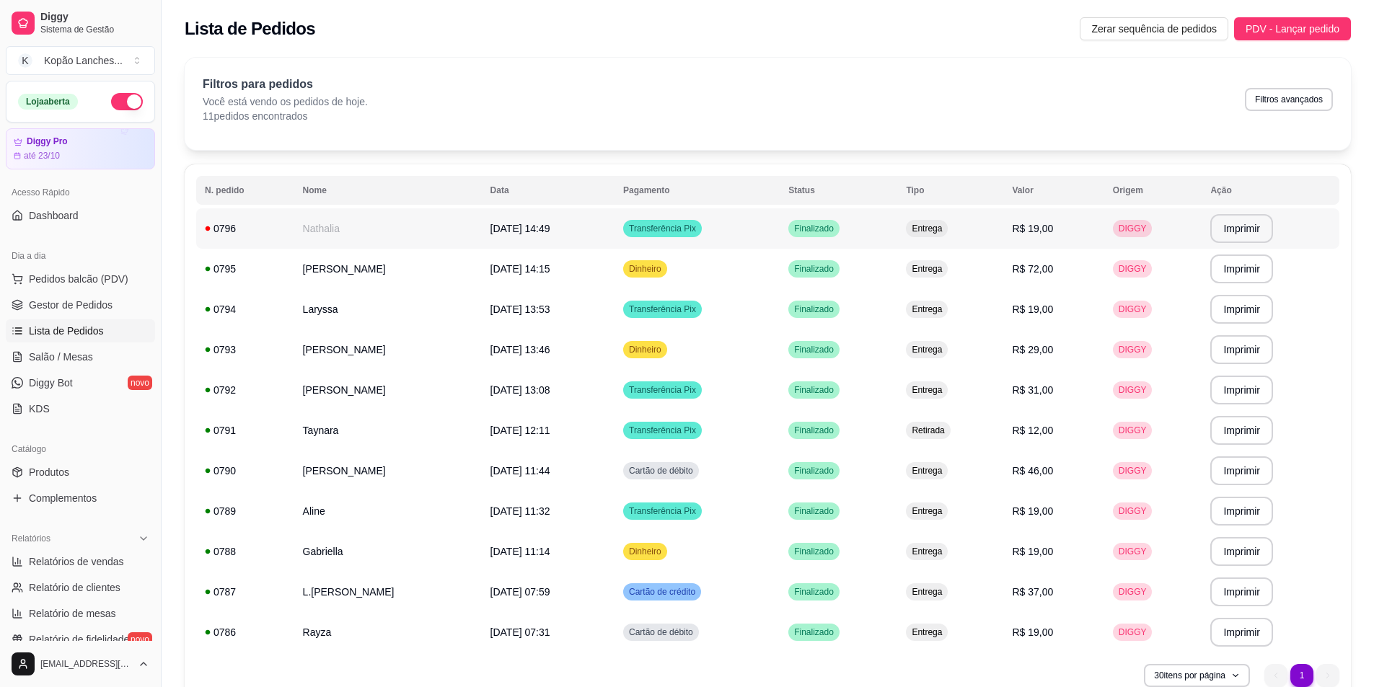
click at [319, 226] on td "Nathalia" at bounding box center [387, 228] width 187 height 40
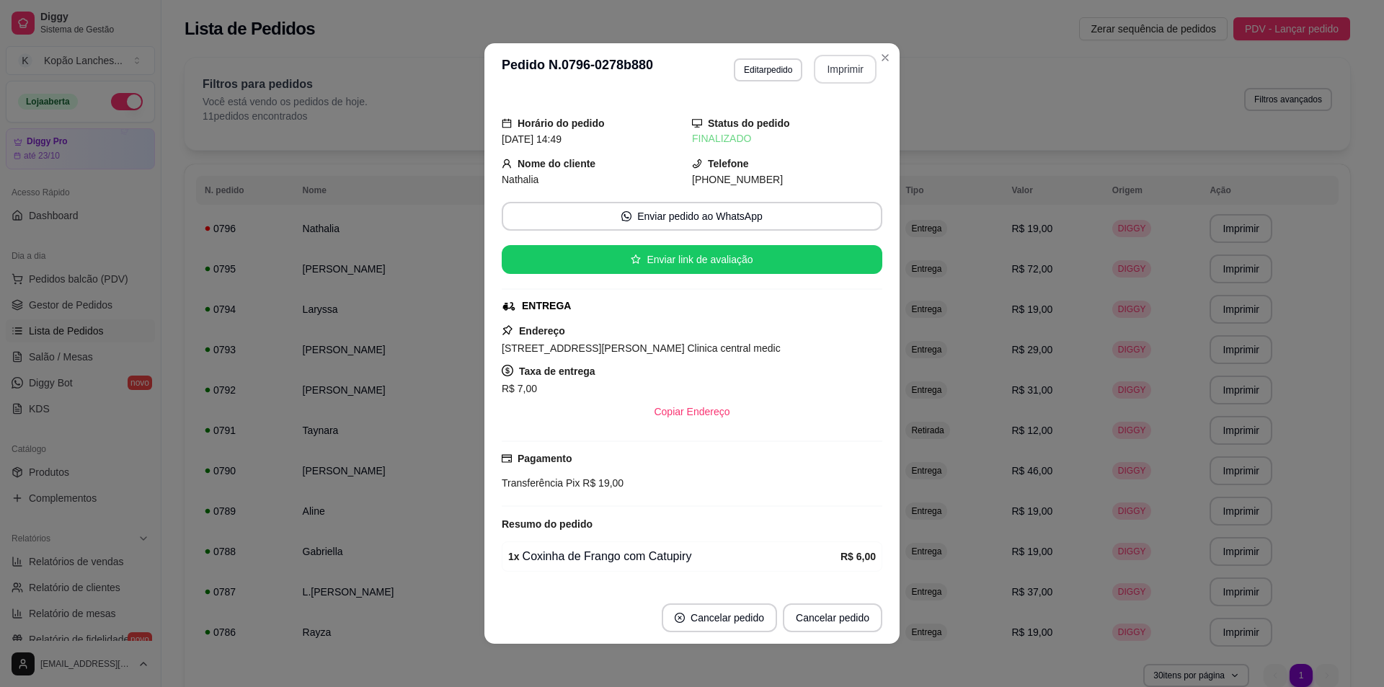
click at [828, 79] on button "Imprimir" at bounding box center [845, 69] width 63 height 29
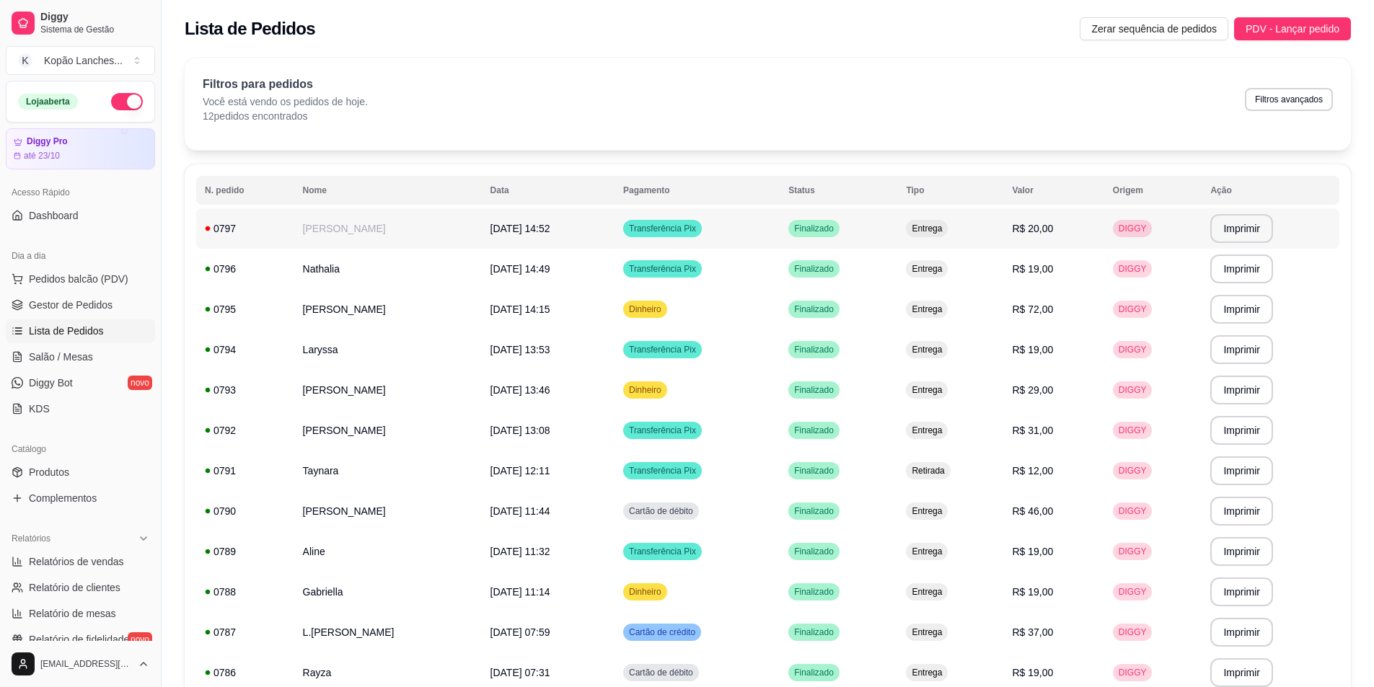
click at [492, 242] on td "[DATE] 14:52" at bounding box center [548, 228] width 133 height 40
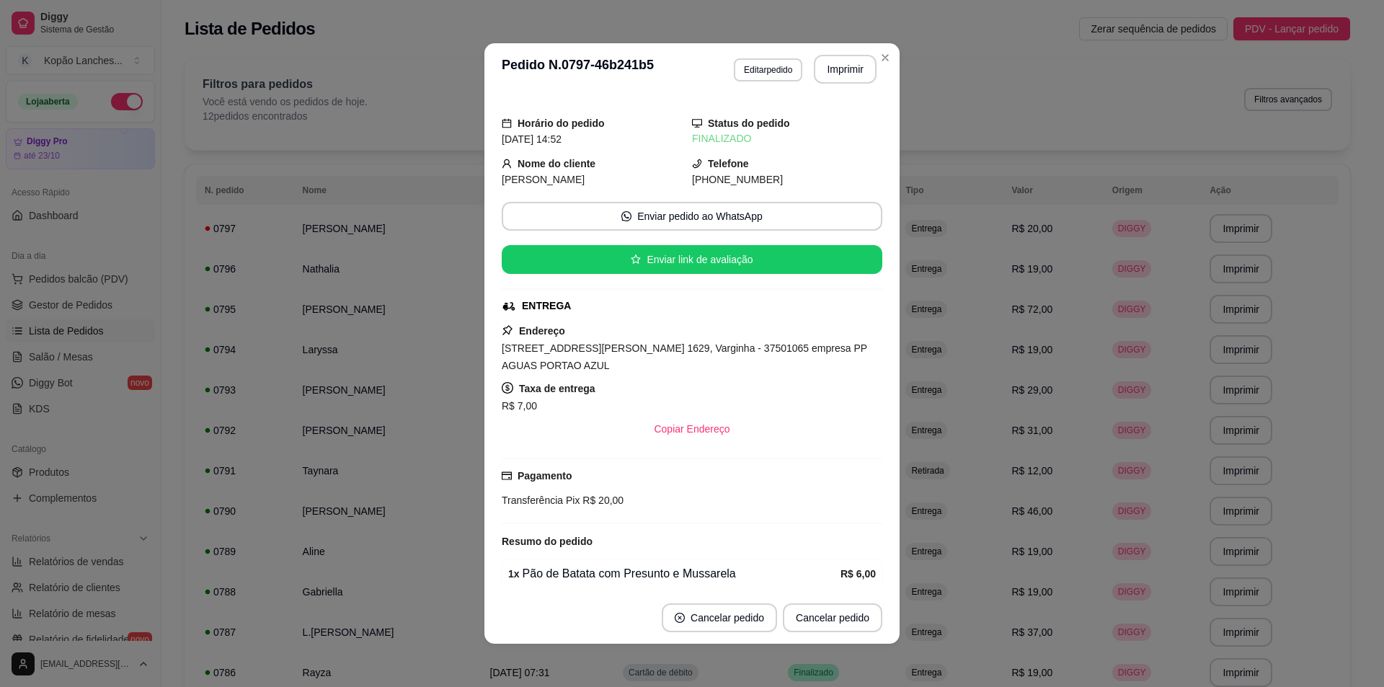
click at [836, 67] on button "Imprimir" at bounding box center [845, 69] width 63 height 29
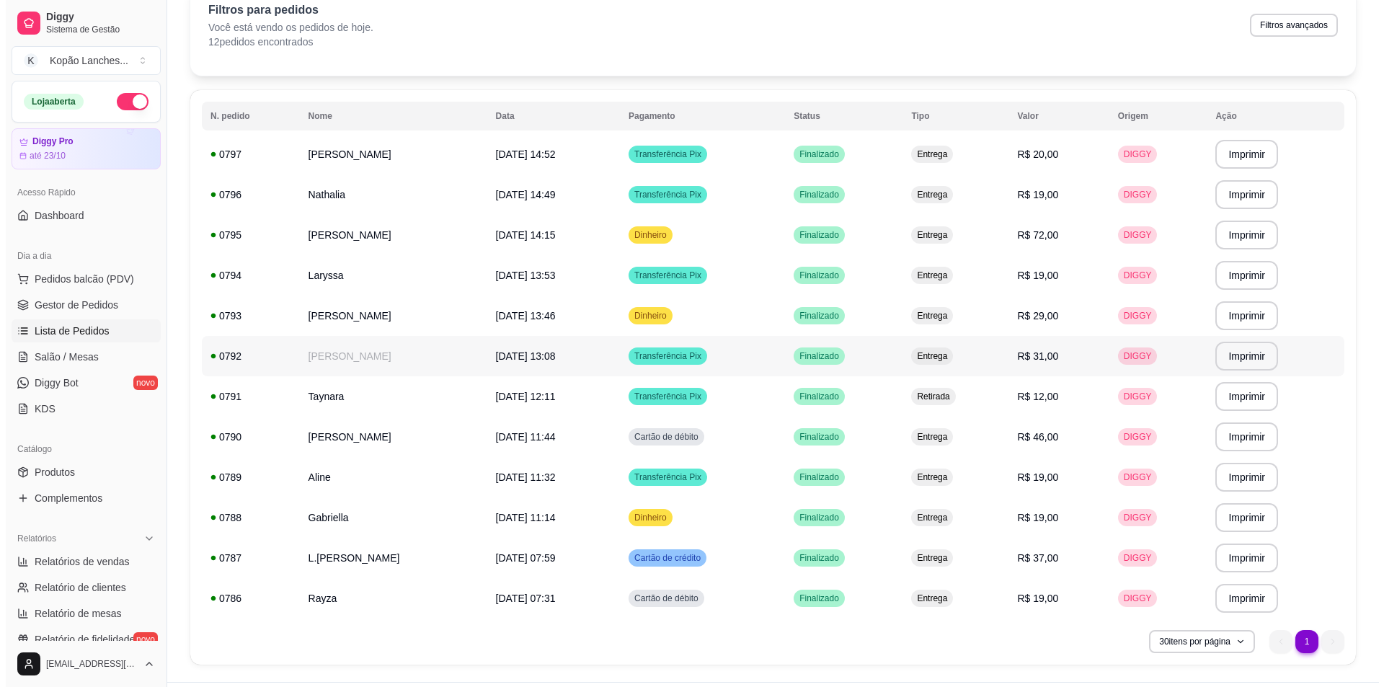
scroll to position [38, 0]
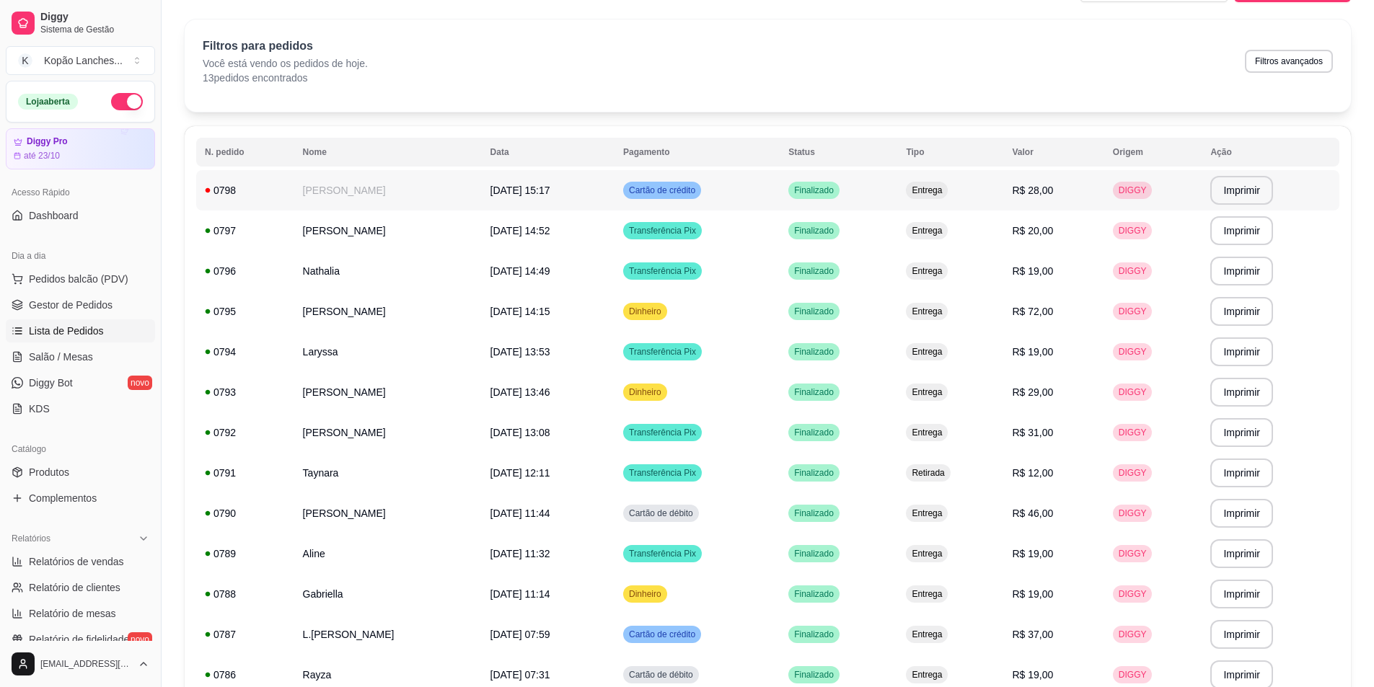
click at [357, 192] on td "[PERSON_NAME]" at bounding box center [387, 190] width 187 height 40
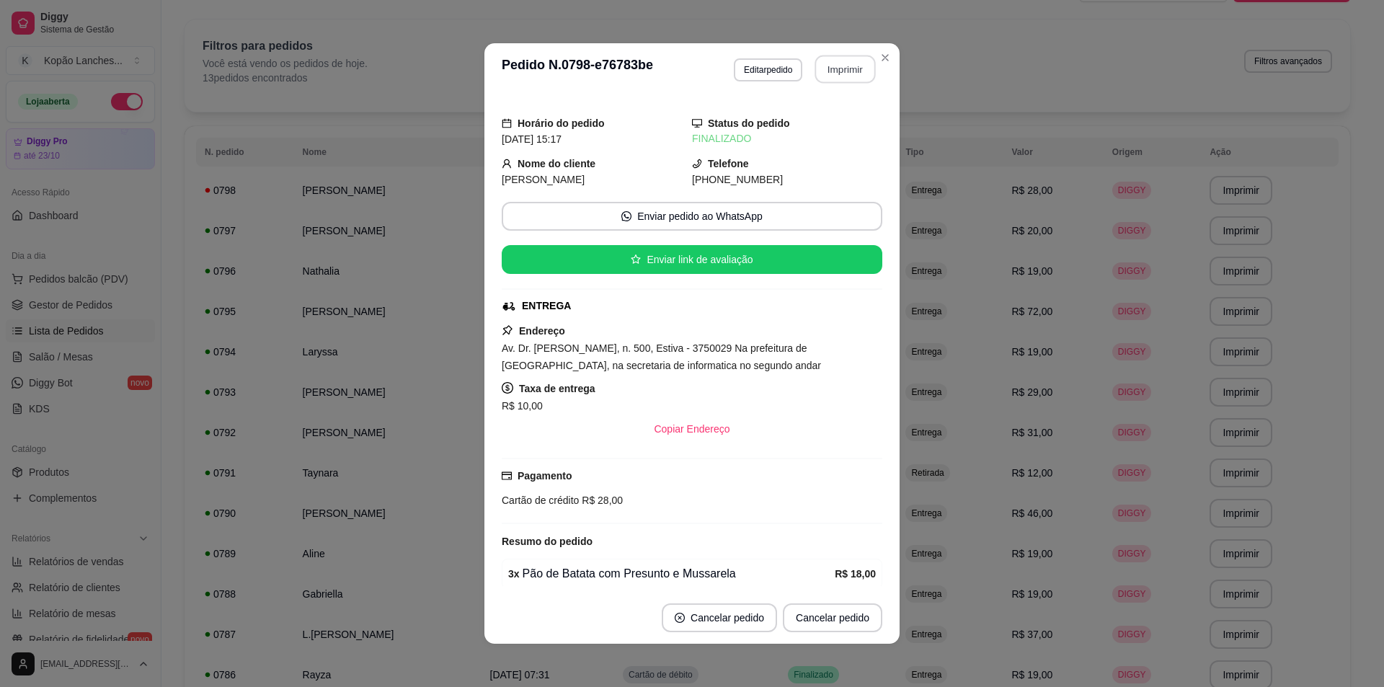
click at [847, 71] on button "Imprimir" at bounding box center [846, 70] width 61 height 28
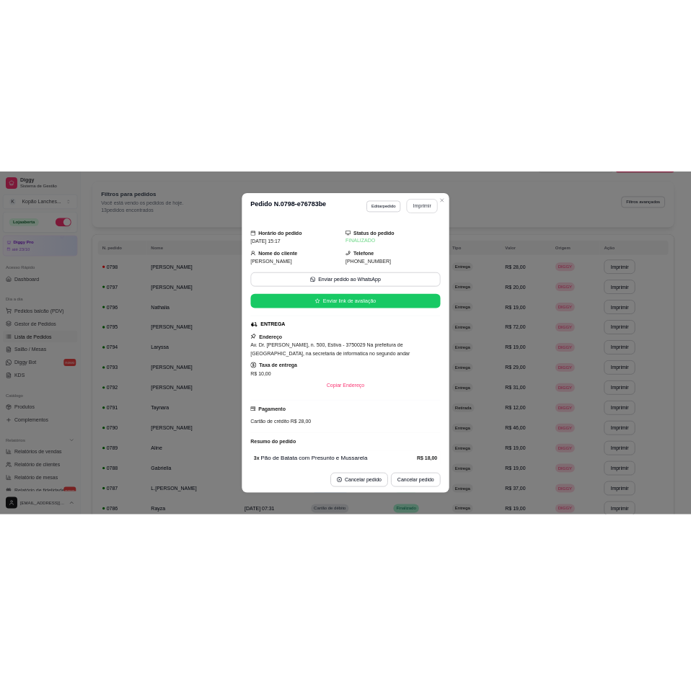
scroll to position [0, 0]
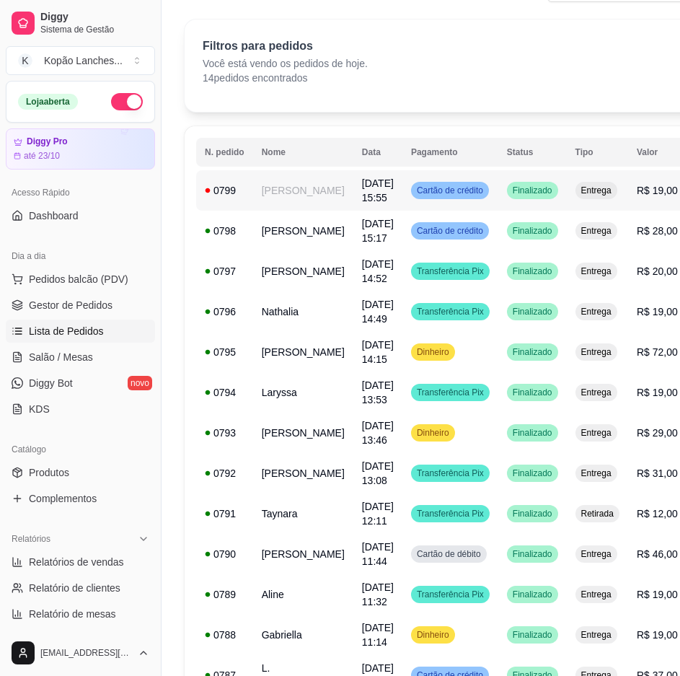
click at [258, 203] on td "[PERSON_NAME]" at bounding box center [303, 190] width 100 height 40
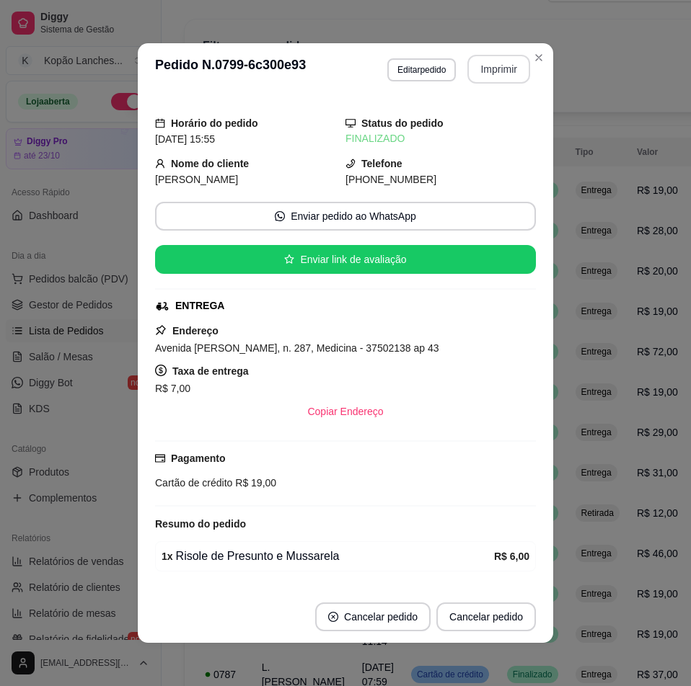
click at [509, 68] on button "Imprimir" at bounding box center [498, 69] width 63 height 29
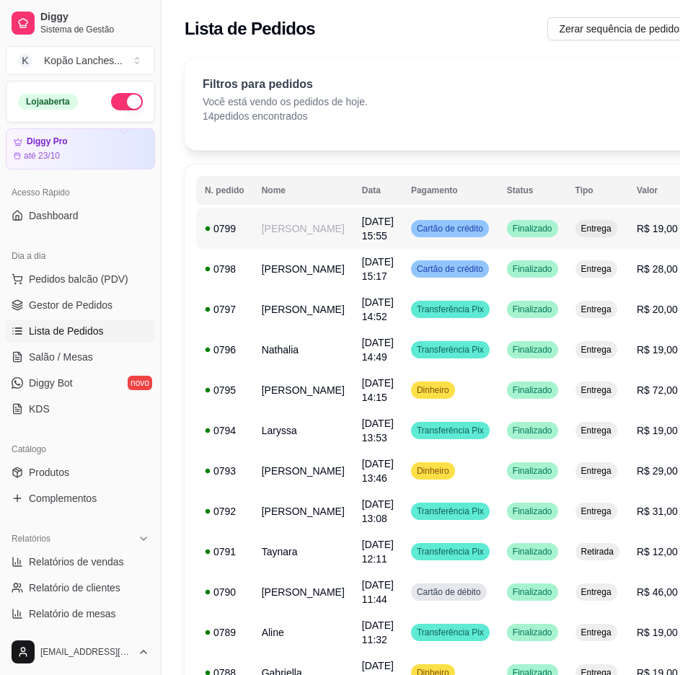
click at [362, 224] on span "[DATE] 15:55" at bounding box center [378, 229] width 32 height 26
click at [64, 472] on span "Produtos" at bounding box center [49, 472] width 40 height 14
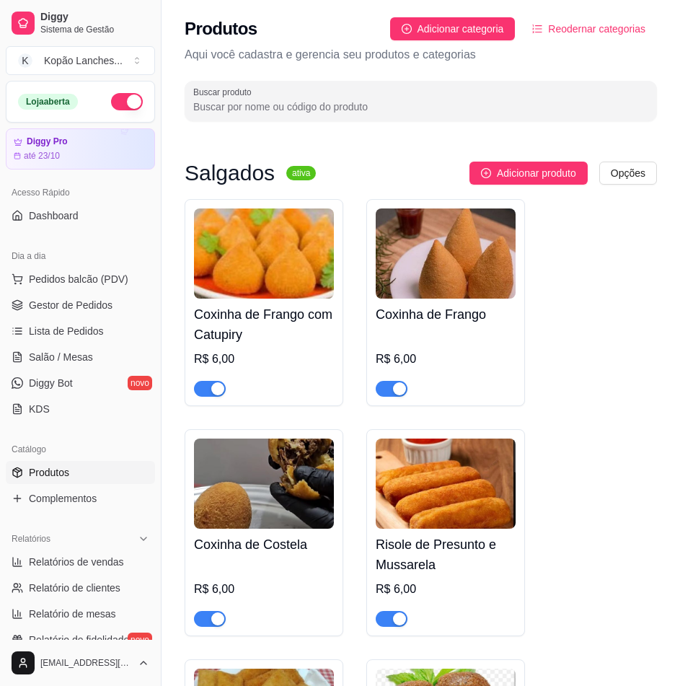
click at [83, 322] on link "Lista de Pedidos" at bounding box center [80, 330] width 149 height 23
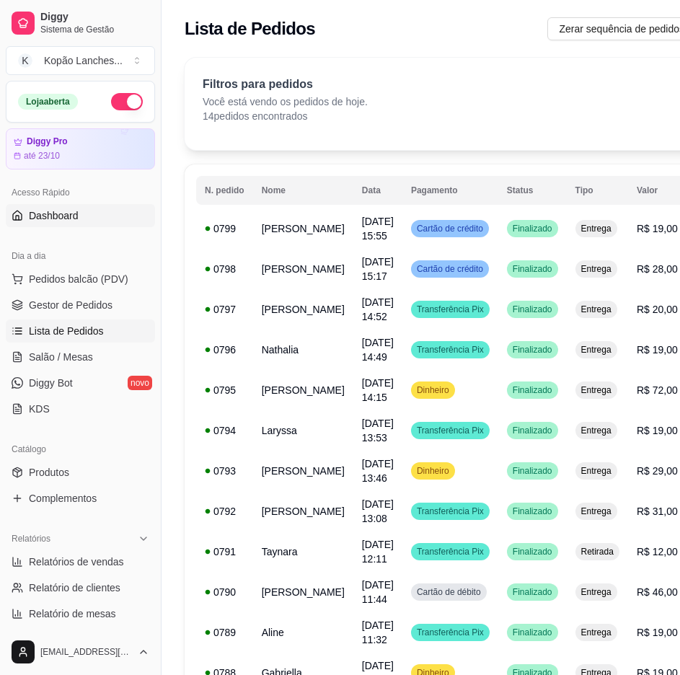
click at [107, 217] on link "Dashboard" at bounding box center [80, 215] width 149 height 23
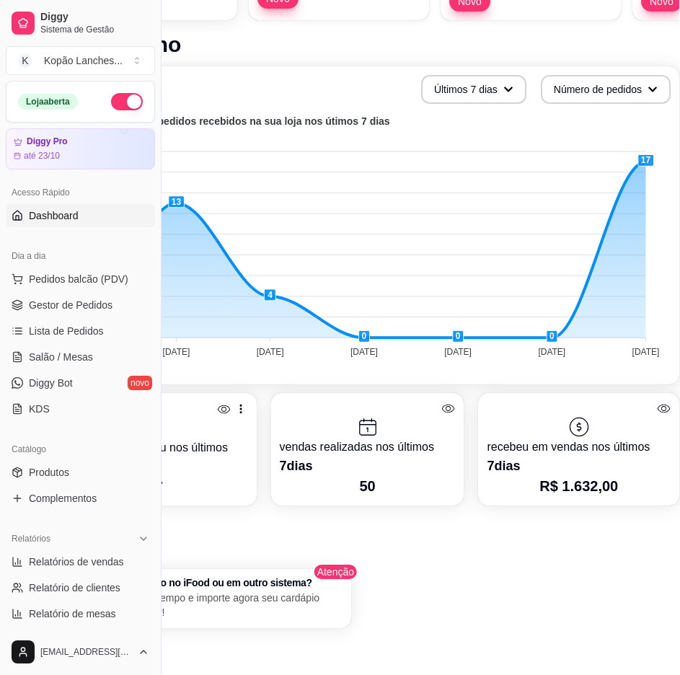
scroll to position [288, 162]
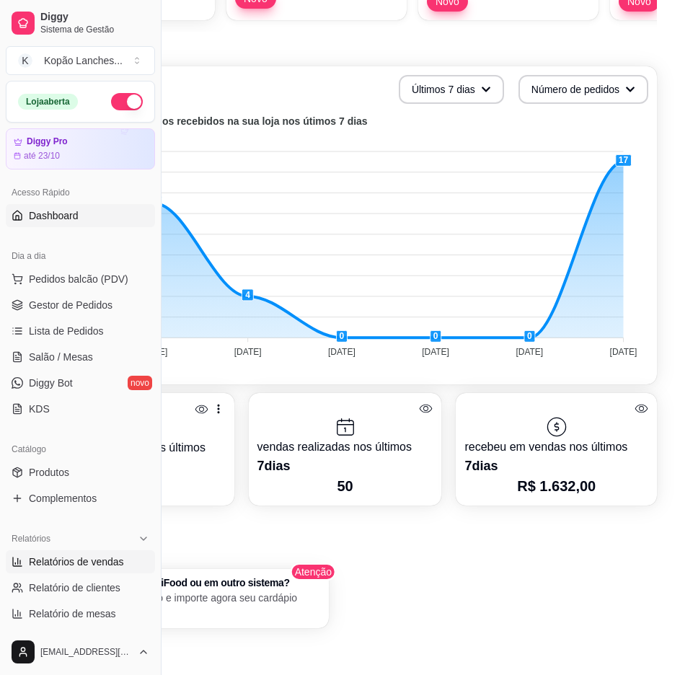
drag, startPoint x: 48, startPoint y: 560, endPoint x: 55, endPoint y: 559, distance: 7.2
click at [48, 560] on span "Relatórios de vendas" at bounding box center [76, 562] width 95 height 14
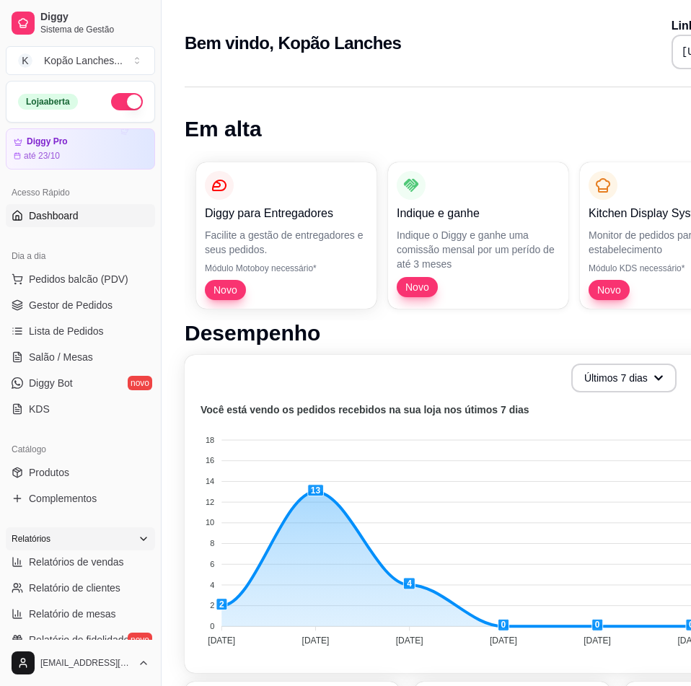
select select "ALL"
select select "0"
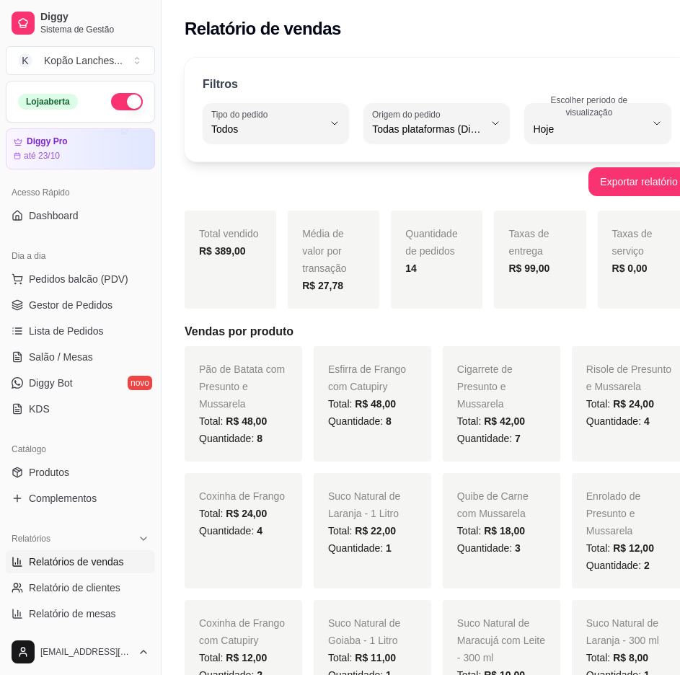
click at [539, 138] on button "Escolher período de visualização Hoje" at bounding box center [597, 123] width 146 height 40
click at [542, 217] on span "7 dias" at bounding box center [569, 211] width 97 height 14
type input "7"
select select "7"
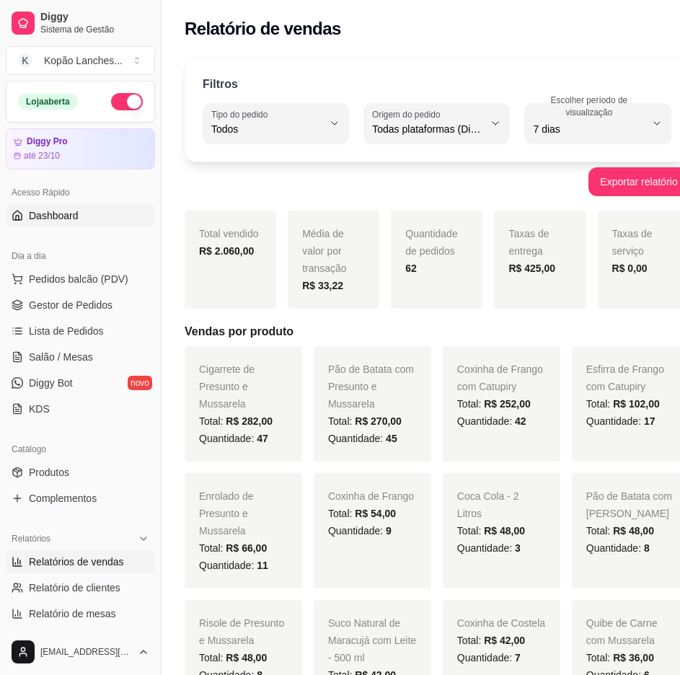
click at [77, 215] on span "Dashboard" at bounding box center [54, 215] width 50 height 14
